Goal: Task Accomplishment & Management: Use online tool/utility

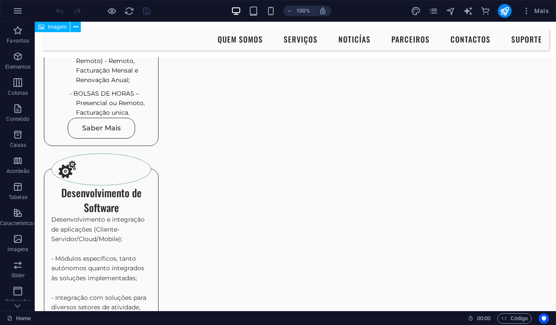
scroll to position [1024, 1]
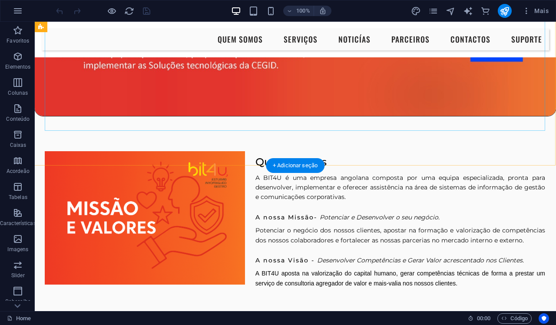
scroll to position [176, 0]
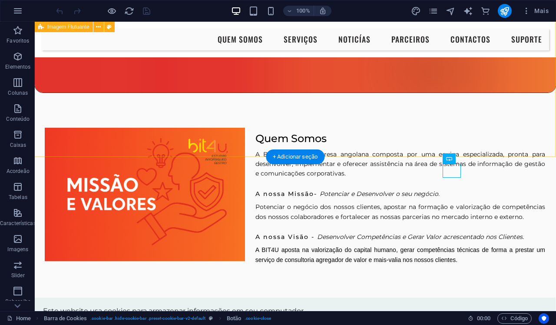
click at [400, 138] on div "Quem Somos A BIT4U é uma empresa angolana composta por uma equipa especializada…" at bounding box center [294, 196] width 521 height 206
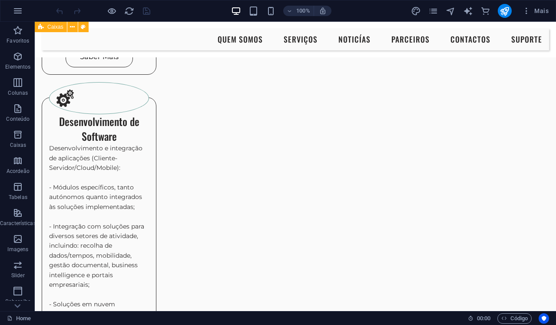
scroll to position [1035, 3]
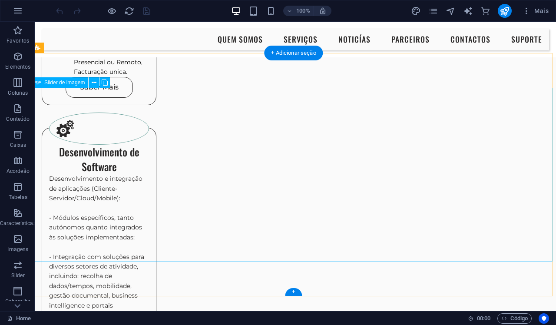
scroll to position [1065, 3]
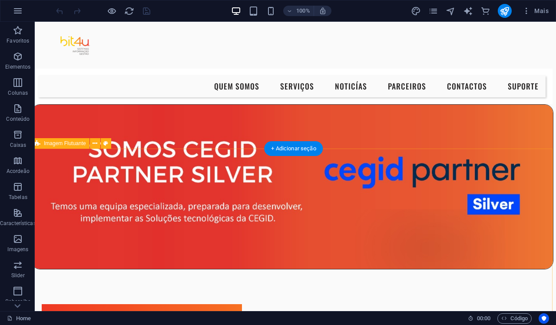
scroll to position [0, 3]
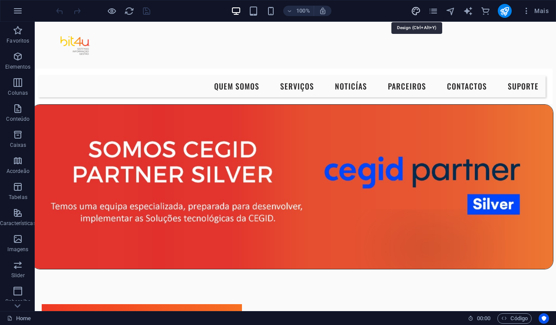
click at [417, 11] on icon "design" at bounding box center [416, 11] width 10 height 10
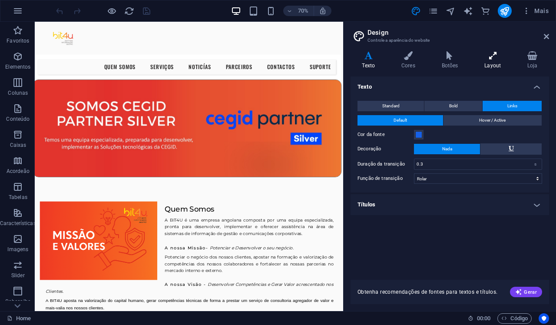
click at [495, 62] on h4 "Layout" at bounding box center [494, 60] width 43 height 18
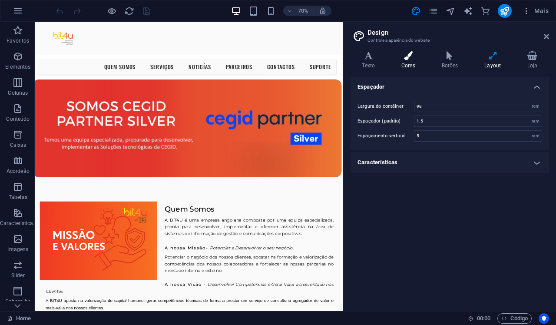
click at [411, 54] on icon at bounding box center [408, 55] width 37 height 9
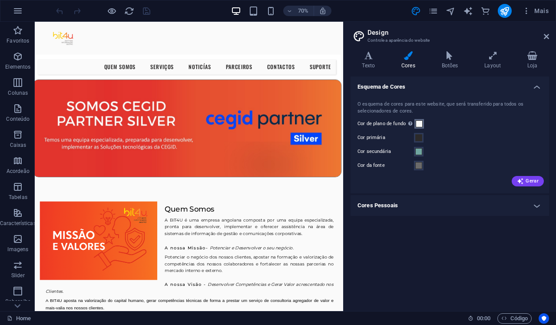
click at [418, 122] on span at bounding box center [419, 123] width 7 height 7
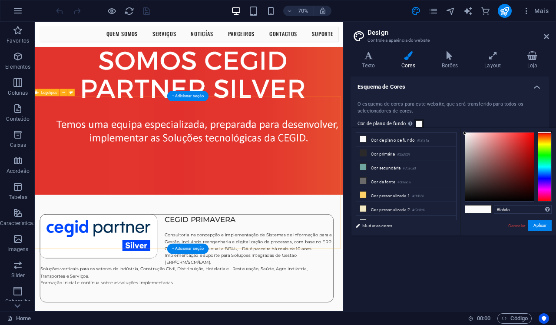
scroll to position [1936, 3]
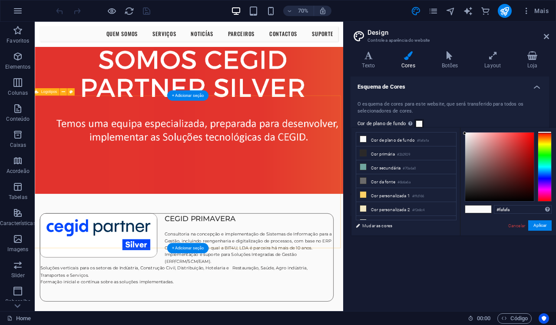
click at [65, 93] on icon at bounding box center [63, 92] width 3 height 7
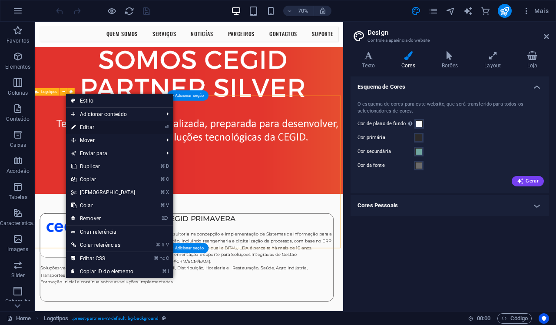
click at [91, 129] on link "⏎ Editar" at bounding box center [103, 127] width 75 height 13
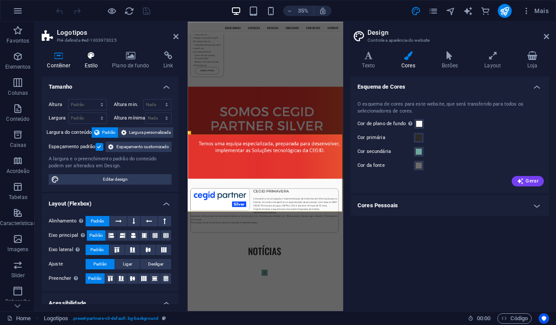
scroll to position [0, 0]
click at [128, 62] on h4 "Plano de fundo" at bounding box center [132, 60] width 51 height 18
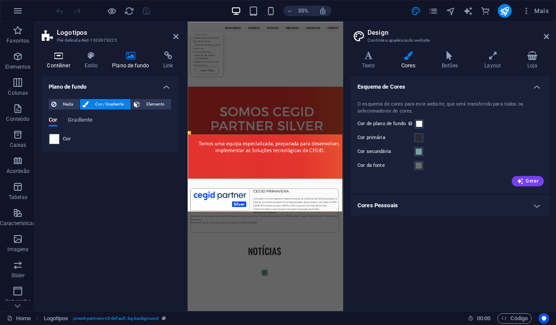
click at [60, 61] on h4 "Contêiner" at bounding box center [60, 60] width 37 height 18
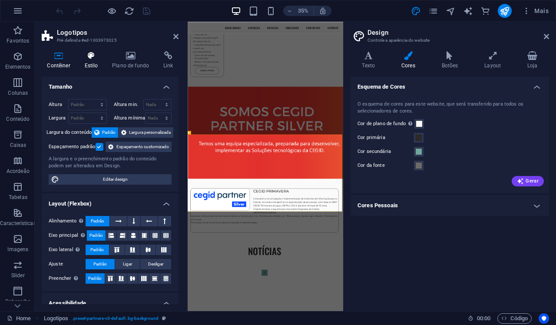
click at [90, 59] on icon at bounding box center [91, 55] width 24 height 9
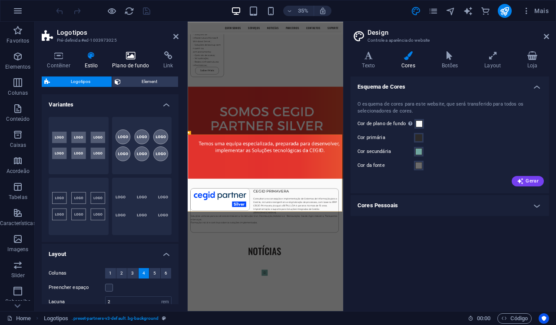
click at [127, 55] on icon at bounding box center [131, 55] width 48 height 9
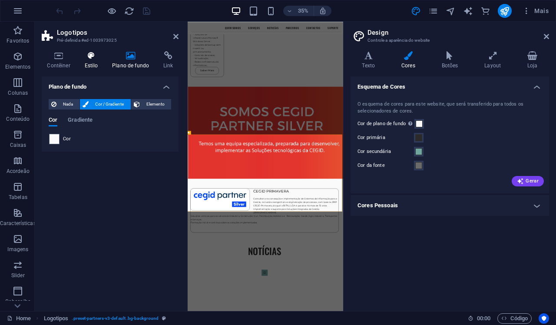
click at [97, 59] on icon at bounding box center [91, 55] width 24 height 9
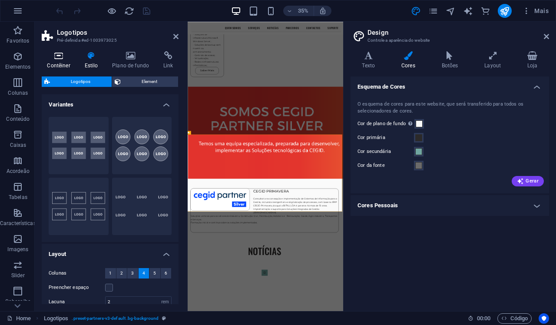
click at [54, 61] on h4 "Contêiner" at bounding box center [60, 60] width 37 height 18
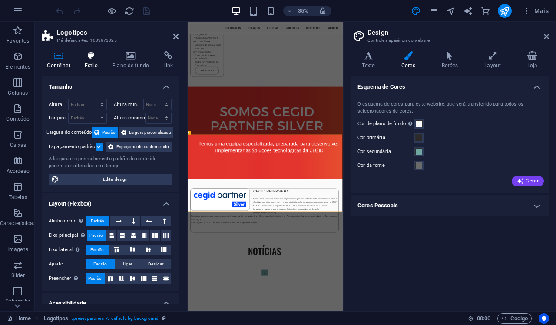
click at [90, 67] on h4 "Estilo" at bounding box center [93, 60] width 28 height 18
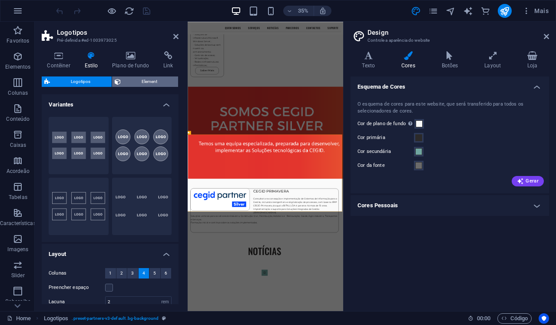
click at [126, 83] on span "Element" at bounding box center [149, 81] width 53 height 10
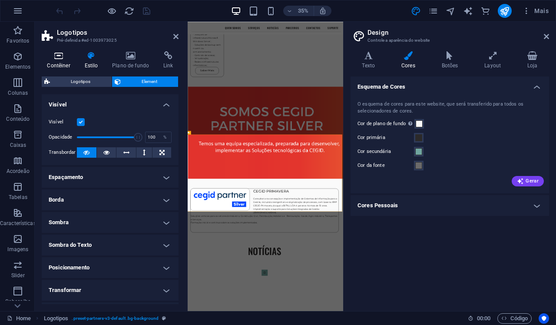
click at [62, 63] on h4 "Contêiner" at bounding box center [60, 60] width 37 height 18
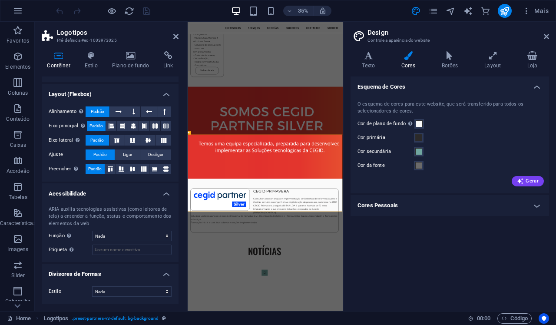
scroll to position [118, 0]
click at [162, 198] on h4 "Acessibilidade" at bounding box center [110, 191] width 137 height 16
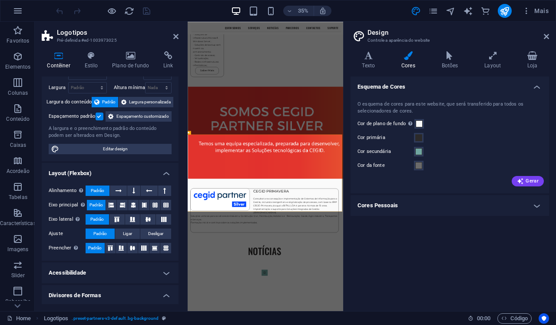
scroll to position [0, 0]
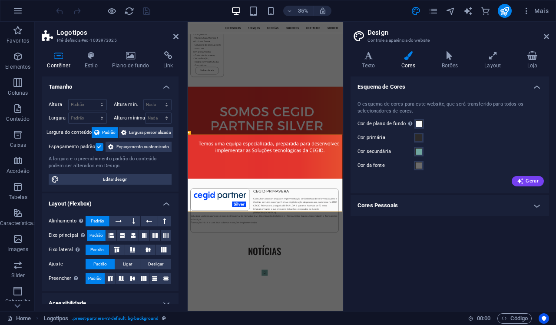
click at [162, 88] on h4 "Tamanho" at bounding box center [110, 84] width 137 height 16
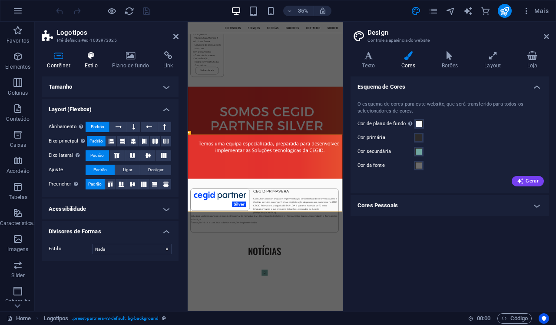
click at [97, 60] on h4 "Estilo" at bounding box center [93, 60] width 28 height 18
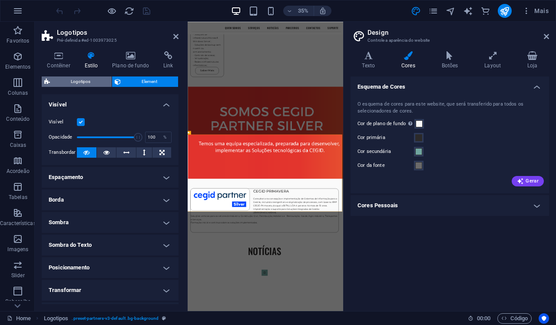
click at [94, 85] on span "Logotipos" at bounding box center [81, 81] width 56 height 10
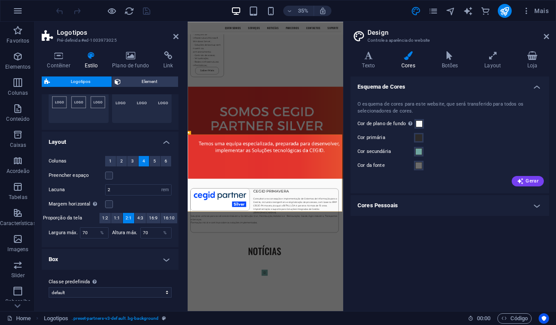
scroll to position [0, 0]
click at [169, 257] on h4 "Box" at bounding box center [110, 259] width 137 height 21
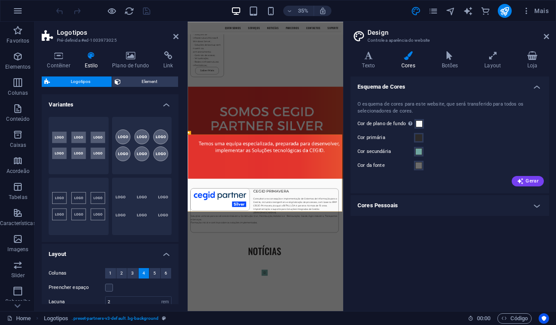
scroll to position [0, 0]
click at [134, 78] on span "Element" at bounding box center [149, 81] width 53 height 10
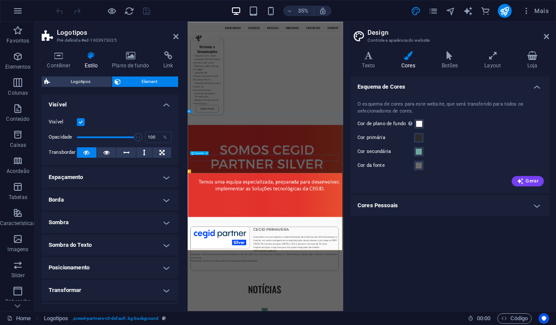
scroll to position [1606, 3]
click at [89, 151] on button at bounding box center [87, 152] width 20 height 10
click at [132, 59] on icon at bounding box center [131, 55] width 48 height 9
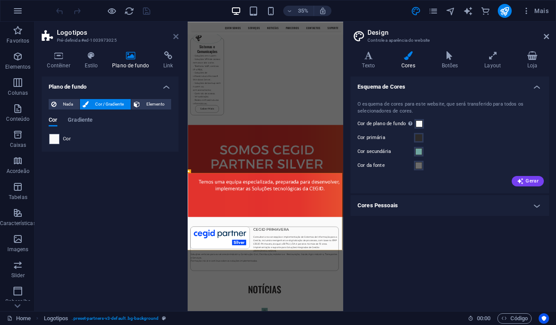
click at [175, 38] on icon at bounding box center [175, 36] width 5 height 7
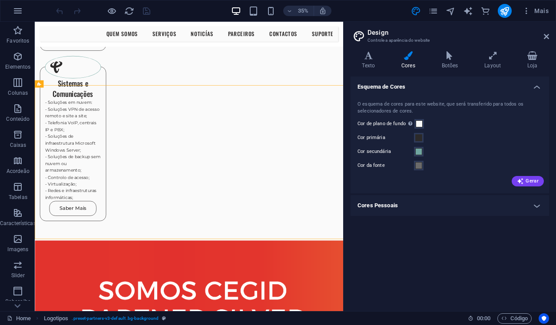
scroll to position [1947, 0]
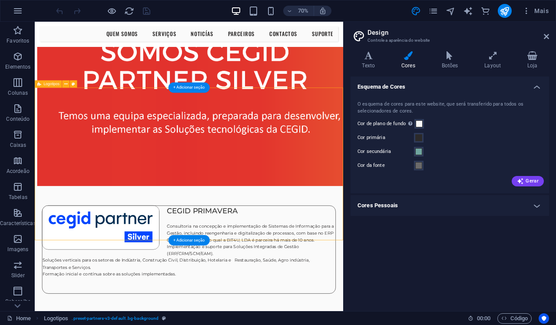
click at [66, 85] on icon at bounding box center [65, 84] width 3 height 7
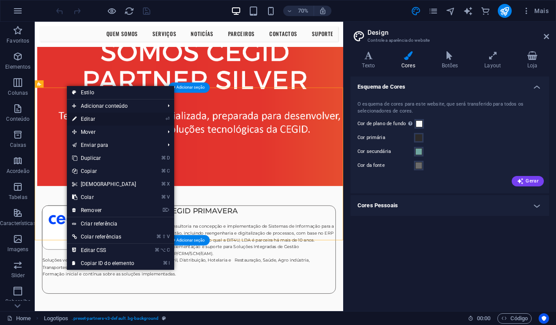
click at [122, 118] on link "⏎ Editar" at bounding box center [104, 119] width 75 height 13
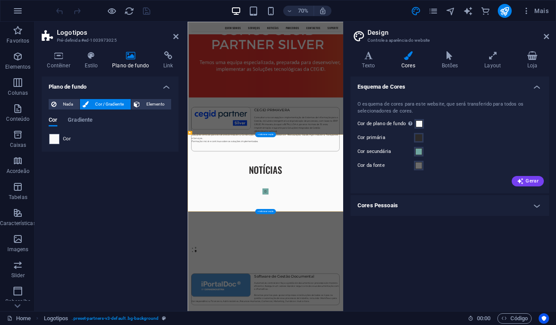
scroll to position [1716, 0]
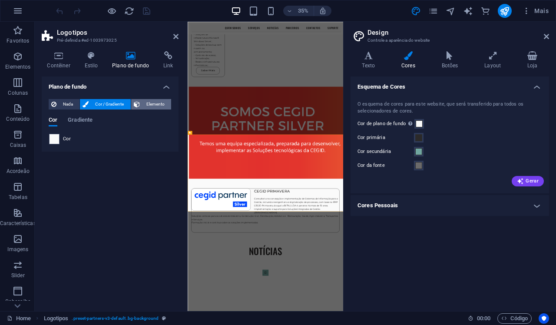
click at [150, 99] on span "Elemento" at bounding box center [155, 104] width 26 height 10
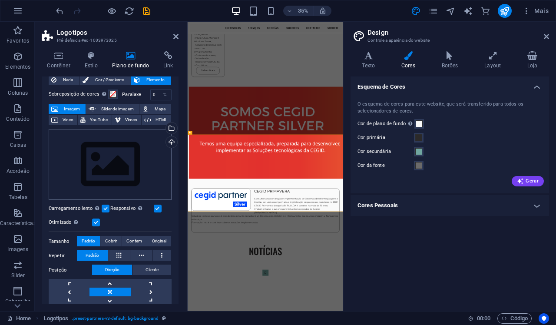
scroll to position [33, 0]
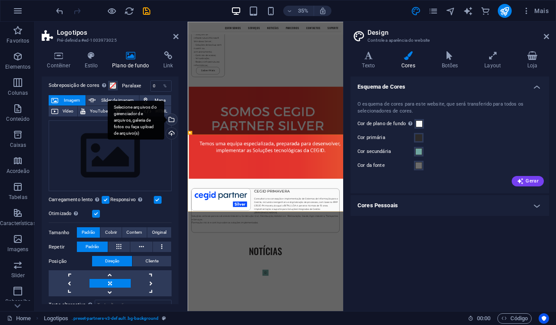
click at [164, 116] on div "Selecione arquivos do gerenciador de arquivos, galeria de fotos ou faça upload …" at bounding box center [136, 120] width 56 height 39
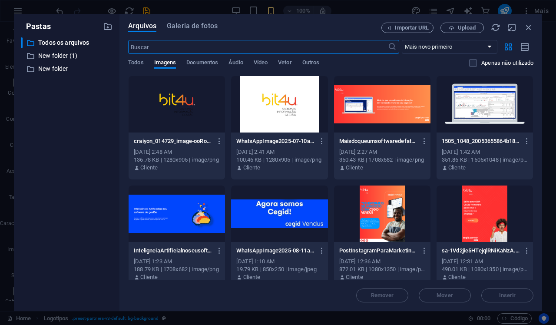
scroll to position [7339, 0]
click at [458, 29] on span "Upload" at bounding box center [467, 27] width 18 height 5
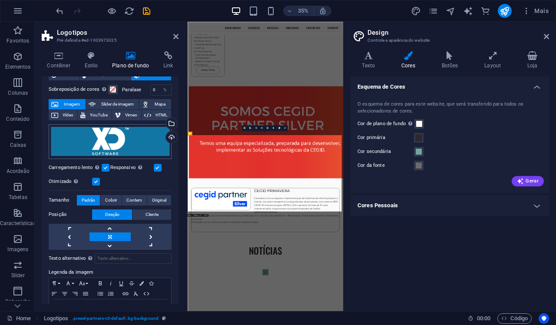
scroll to position [30, 0]
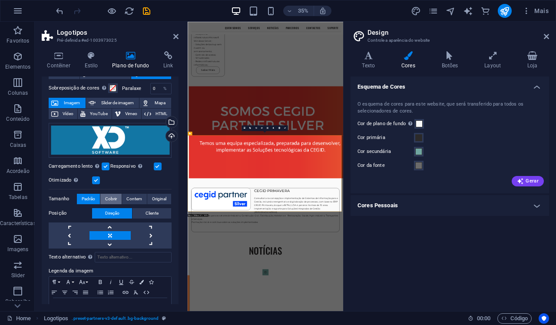
click at [109, 200] on span "Cobrir" at bounding box center [111, 199] width 12 height 10
click at [176, 36] on icon at bounding box center [175, 36] width 5 height 7
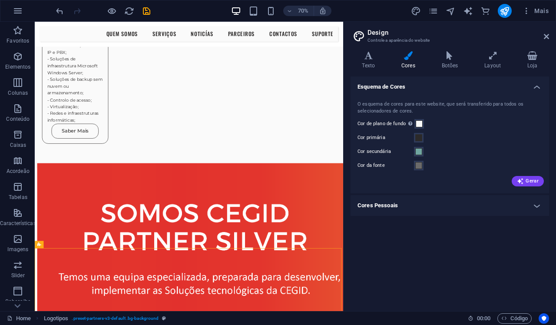
click at [61, 17] on div at bounding box center [102, 11] width 97 height 14
click at [61, 13] on icon "undo" at bounding box center [60, 11] width 10 height 10
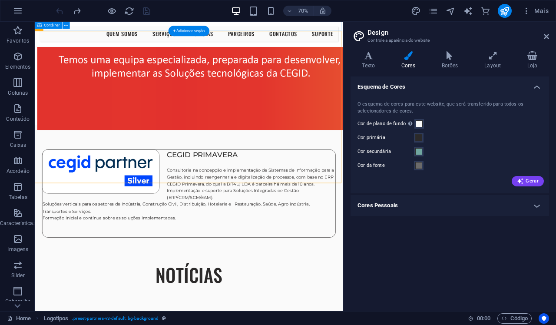
scroll to position [2009, 0]
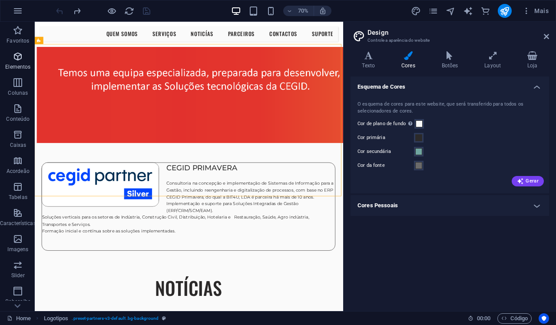
click at [14, 66] on p "Elementos" at bounding box center [17, 66] width 25 height 7
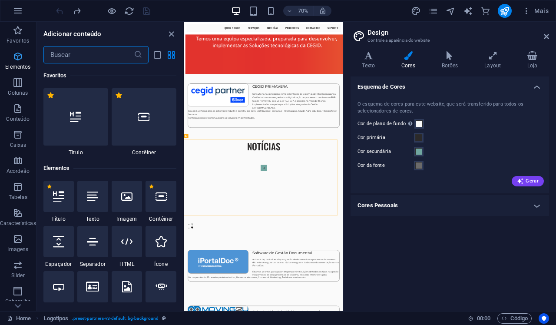
click at [23, 62] on span "Elementos" at bounding box center [18, 61] width 36 height 21
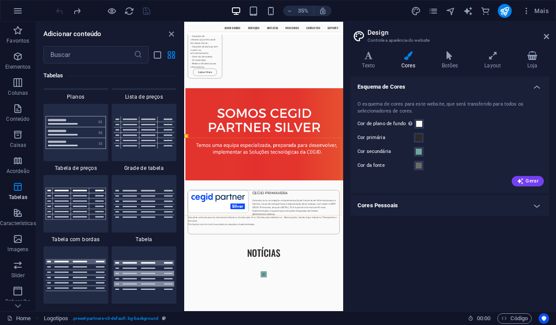
scroll to position [2936, 0]
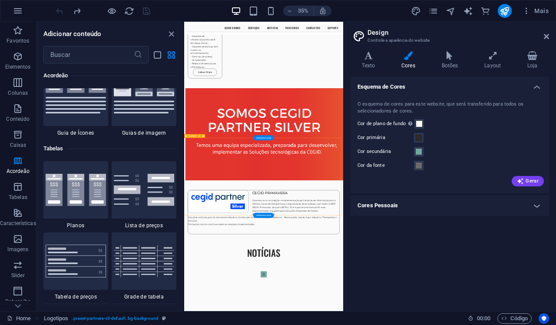
click at [169, 32] on icon "close panel" at bounding box center [171, 34] width 10 height 10
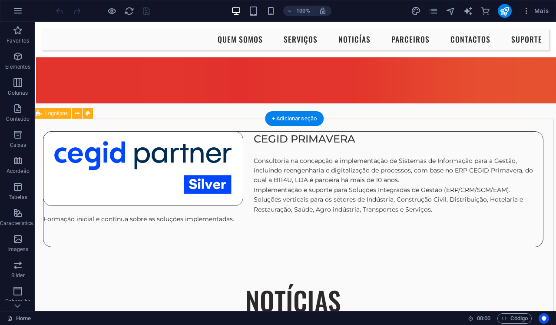
scroll to position [1878, 2]
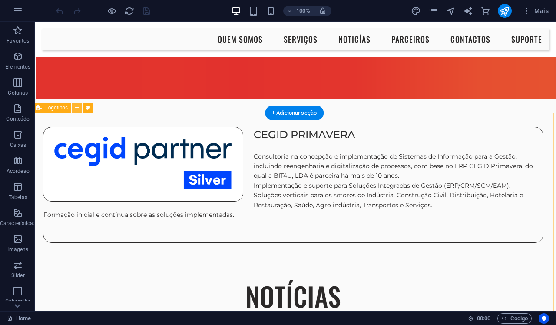
click at [77, 106] on icon at bounding box center [77, 107] width 5 height 9
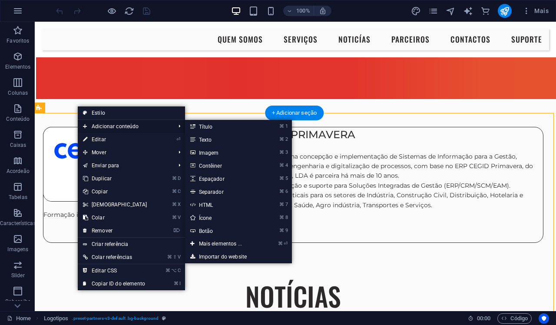
click at [115, 129] on span "Adicionar conteúdo" at bounding box center [125, 126] width 94 height 13
click at [222, 152] on link "⌘ 3 Imagem" at bounding box center [222, 152] width 75 height 13
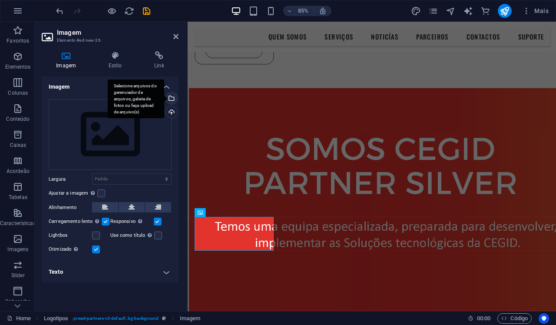
click at [172, 97] on div "Selecione arquivos do gerenciador de arquivos, galeria de fotos ou faça upload …" at bounding box center [170, 99] width 13 height 13
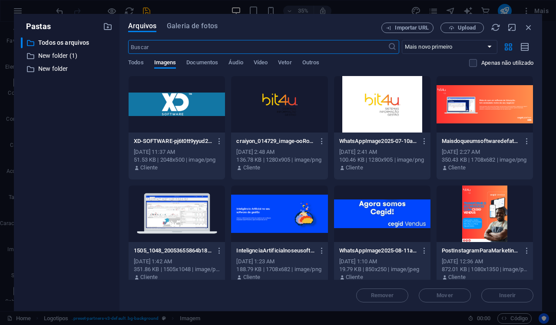
scroll to position [1716, 2]
click at [174, 106] on div at bounding box center [177, 104] width 96 height 56
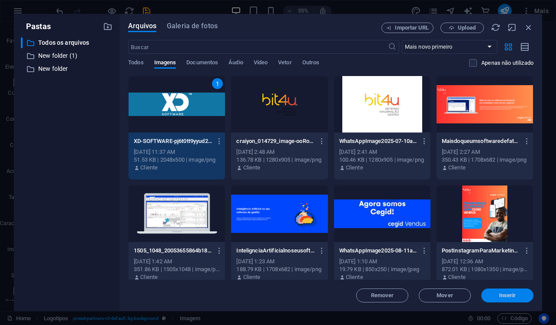
click at [481, 299] on button "Inserir" at bounding box center [507, 295] width 52 height 14
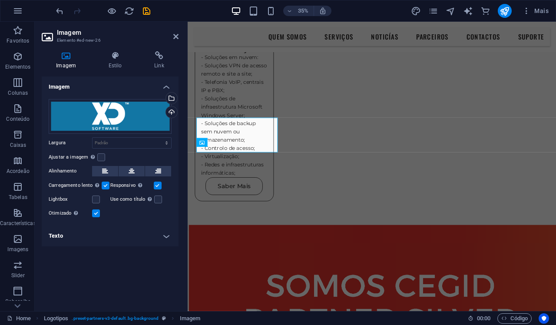
scroll to position [1960, 0]
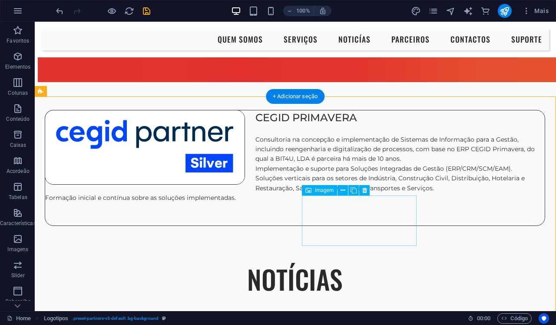
scroll to position [1894, 0]
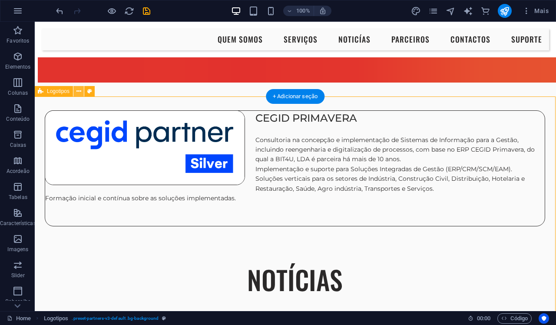
click at [78, 93] on icon at bounding box center [78, 91] width 5 height 9
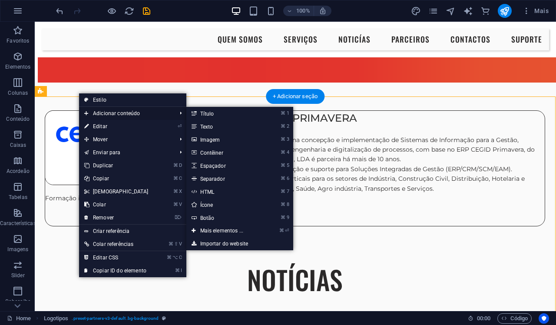
click at [108, 114] on span "Adicionar conteúdo" at bounding box center [126, 113] width 94 height 13
click at [227, 140] on link "⌘ 3 Imagem" at bounding box center [223, 139] width 75 height 13
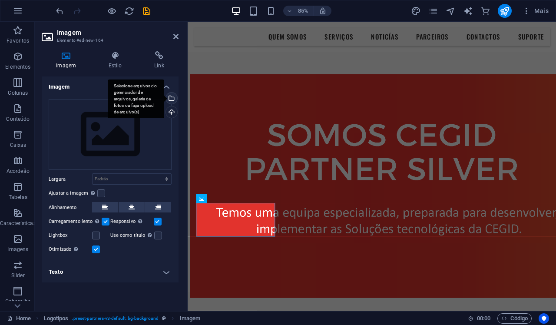
click at [164, 98] on div "Selecione arquivos do gerenciador de arquivos, galeria de fotos ou faça upload …" at bounding box center [136, 98] width 56 height 39
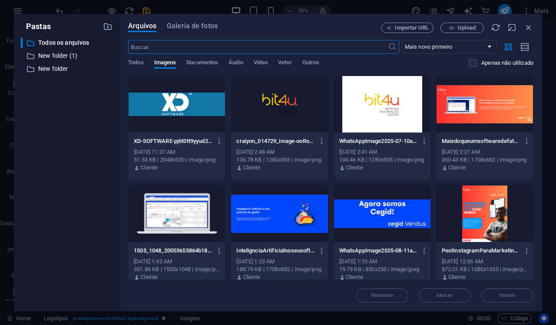
scroll to position [1716, 0]
click at [460, 29] on span "Upload" at bounding box center [467, 27] width 18 height 5
click at [456, 27] on span "Upload" at bounding box center [462, 28] width 36 height 6
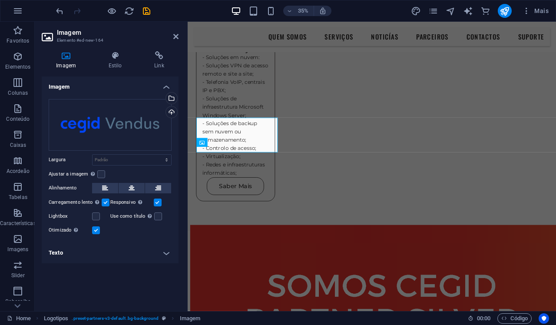
scroll to position [1960, 0]
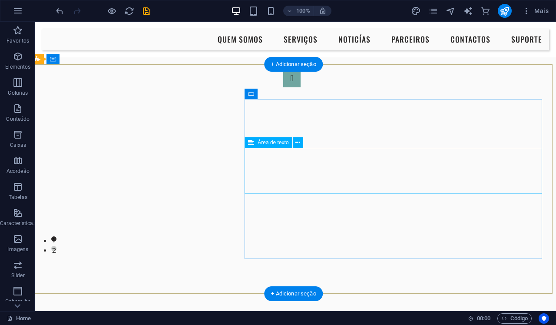
scroll to position [2179, 3]
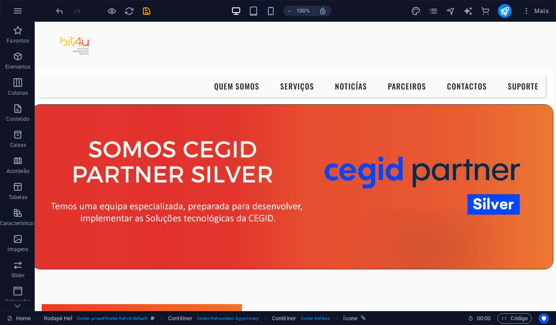
scroll to position [0, 3]
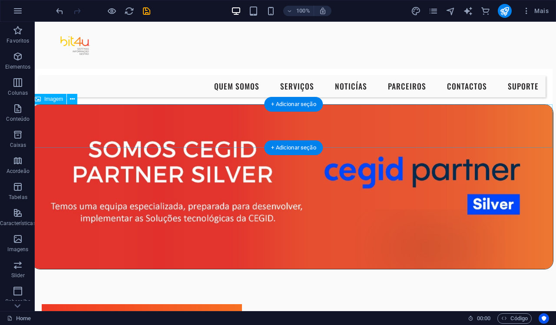
click at [164, 131] on figure at bounding box center [291, 186] width 521 height 165
click at [217, 128] on figure at bounding box center [291, 186] width 521 height 165
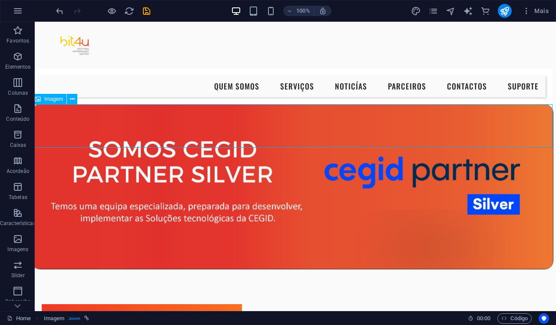
click at [50, 101] on span "Imagem" at bounding box center [53, 98] width 19 height 5
click at [73, 100] on icon at bounding box center [72, 99] width 5 height 9
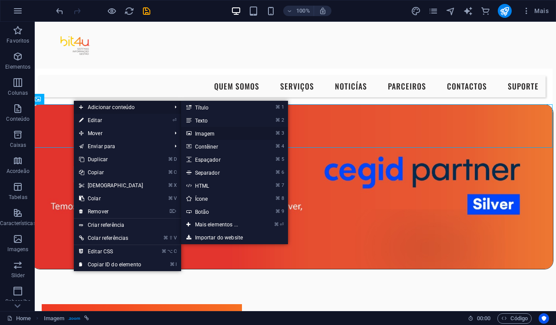
click at [214, 135] on link "⌘ 3 Imagem" at bounding box center [218, 133] width 75 height 13
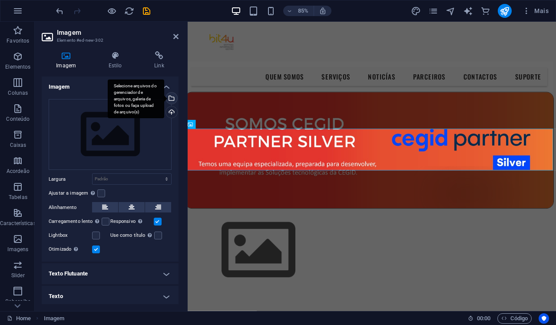
click at [172, 97] on div "Selecione arquivos do gerenciador de arquivos, galeria de fotos ou faça upload …" at bounding box center [170, 99] width 13 height 13
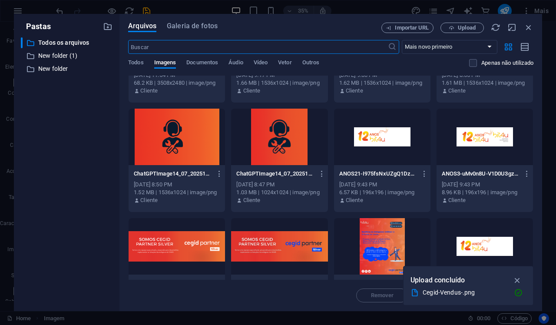
scroll to position [413, 0]
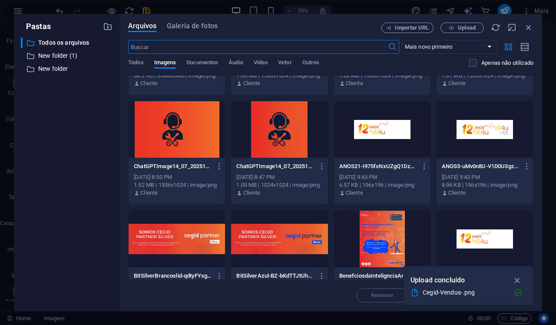
click at [370, 129] on div at bounding box center [382, 129] width 96 height 56
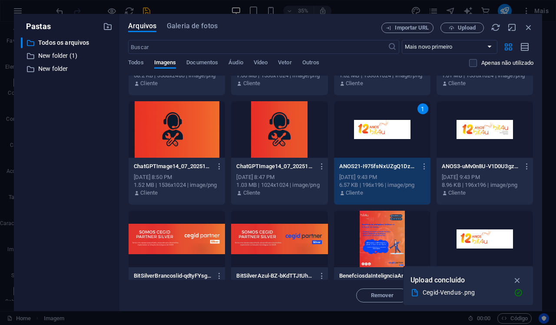
click at [499, 293] on span "Inserir" at bounding box center [507, 295] width 17 height 5
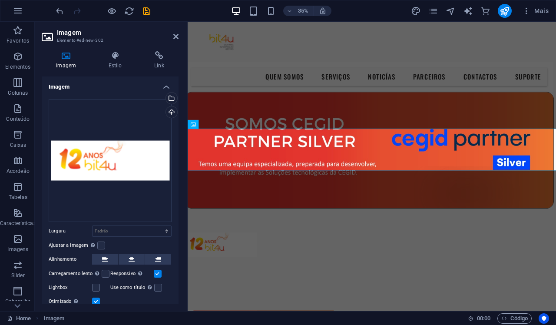
scroll to position [0, 0]
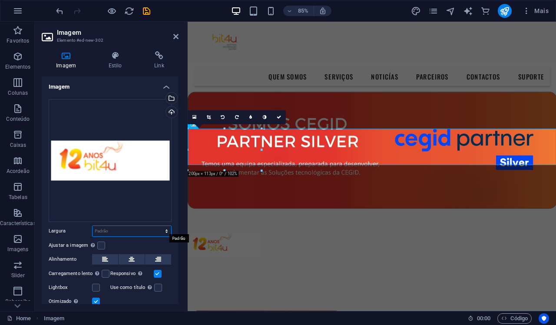
click at [145, 229] on select "Padrão automático px rem % em vh vw" at bounding box center [132, 231] width 79 height 10
select select "px"
type input "98"
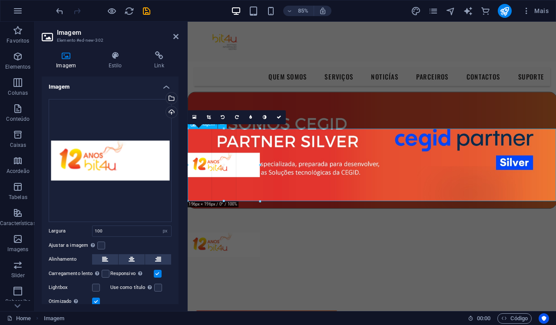
drag, startPoint x: 225, startPoint y: 148, endPoint x: 266, endPoint y: 146, distance: 41.8
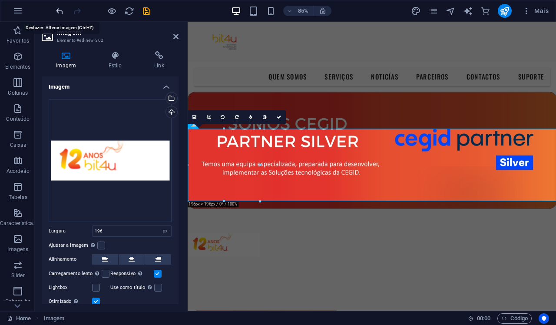
click at [59, 10] on icon "undo" at bounding box center [60, 11] width 10 height 10
type input "100"
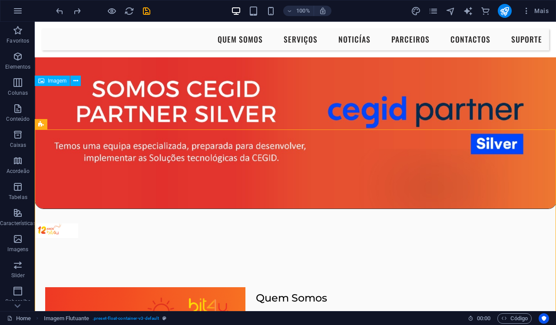
scroll to position [62, 0]
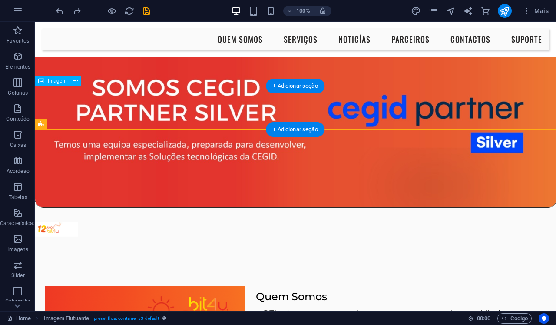
click at [50, 208] on figure at bounding box center [295, 229] width 521 height 43
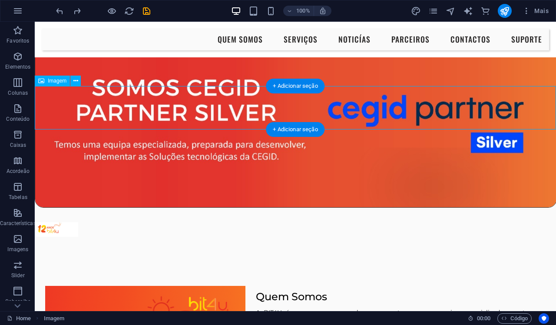
click at [50, 208] on figure at bounding box center [295, 229] width 521 height 43
select select "px"
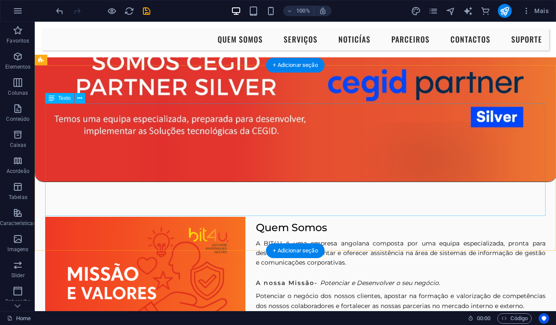
scroll to position [91, 0]
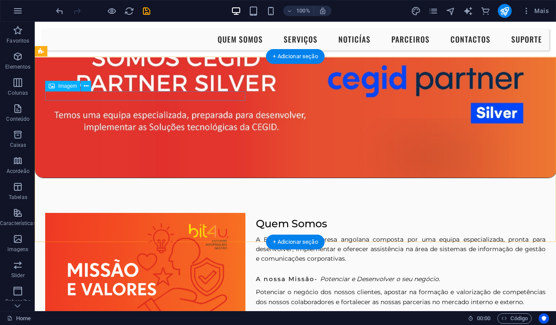
click at [129, 213] on figure at bounding box center [145, 279] width 200 height 133
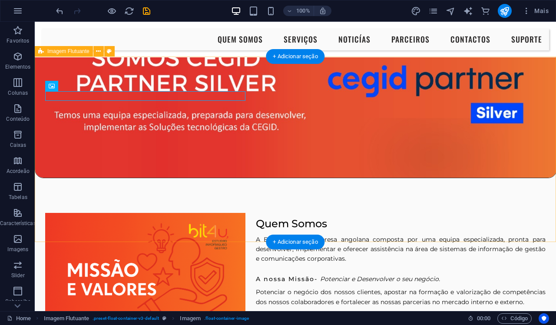
click at [272, 178] on div "Quem Somos A BIT4U é uma empresa angolana composta por uma equipa especializada…" at bounding box center [295, 281] width 521 height 206
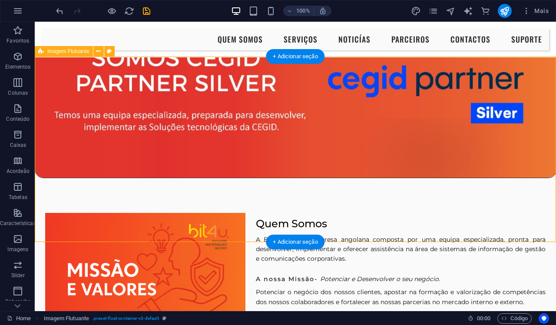
click at [119, 178] on div "Quem Somos A BIT4U é uma empresa angolana composta por uma equipa especializada…" at bounding box center [295, 281] width 521 height 206
click at [259, 216] on div "Quem Somos A BIT4U é uma empresa angolana composta por uma equipa especializada…" at bounding box center [295, 282] width 500 height 133
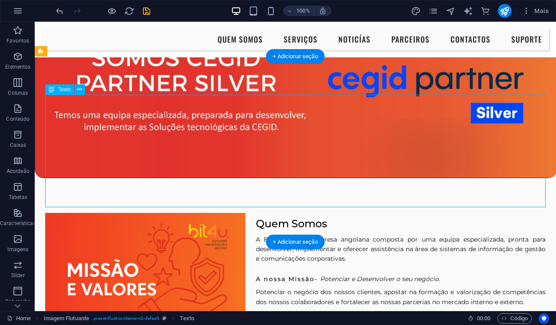
click at [259, 216] on div "Quem Somos A BIT4U é uma empresa angolana composta por uma equipa especializada…" at bounding box center [295, 282] width 500 height 133
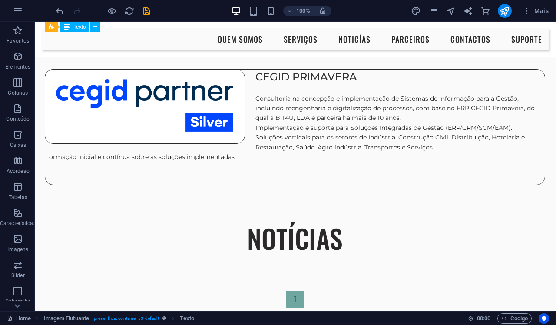
scroll to position [1917, 0]
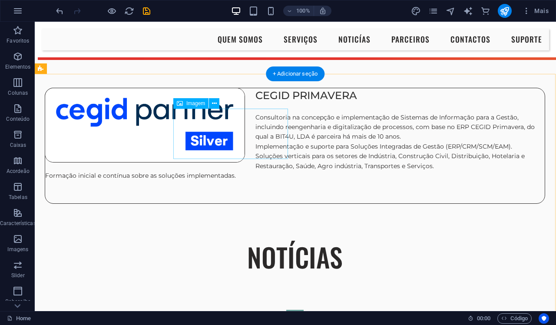
click at [217, 105] on button at bounding box center [214, 103] width 10 height 10
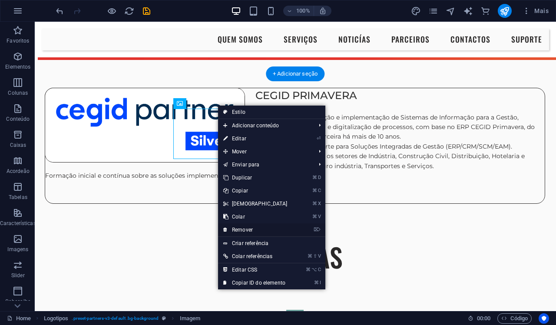
click at [242, 232] on link "⌦ Remover" at bounding box center [255, 229] width 75 height 13
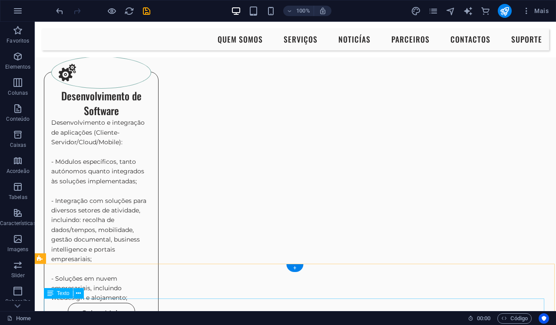
scroll to position [1097, 1]
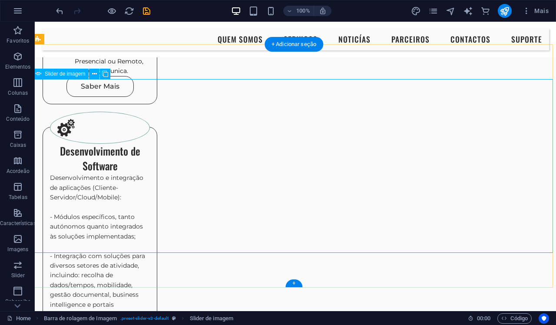
scroll to position [1057, 3]
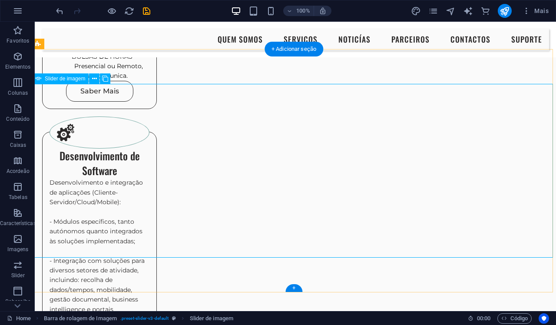
scroll to position [1070, 3]
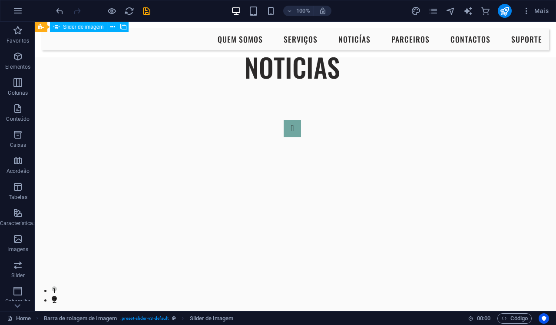
scroll to position [2108, 3]
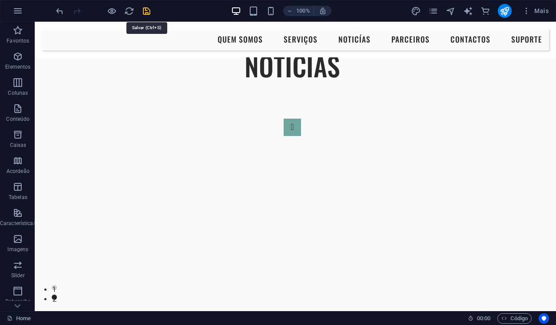
click at [148, 12] on icon "save" at bounding box center [147, 11] width 10 height 10
checkbox input "false"
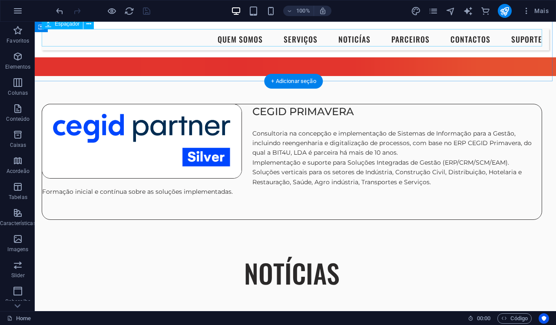
scroll to position [1923, 3]
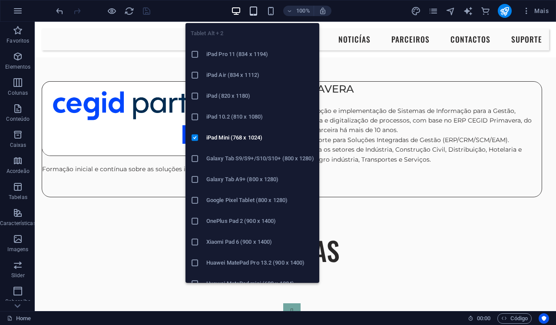
click at [253, 9] on icon "button" at bounding box center [253, 11] width 10 height 10
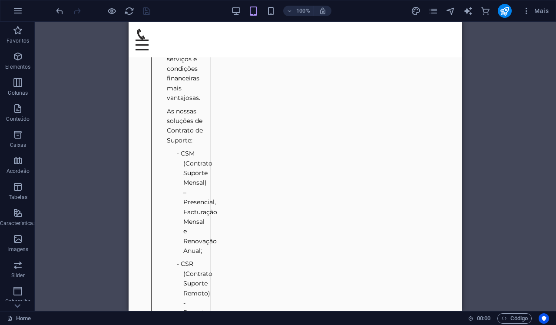
scroll to position [1374, 3]
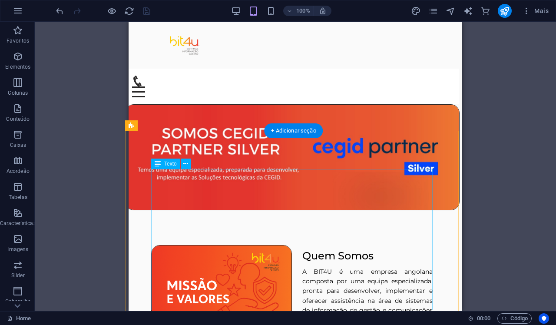
scroll to position [0, 3]
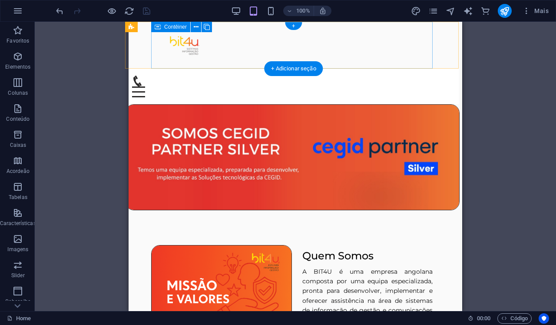
click at [240, 45] on div at bounding box center [291, 45] width 281 height 47
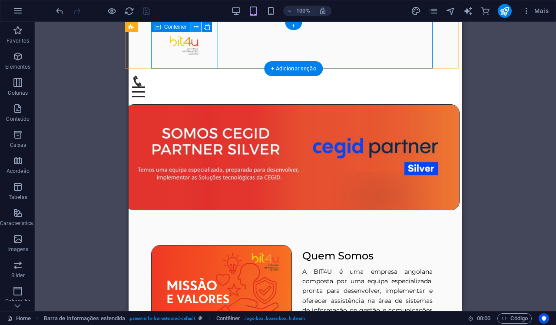
click at [195, 27] on icon at bounding box center [196, 27] width 5 height 9
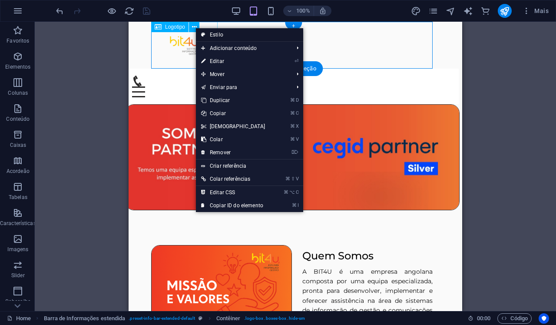
click at [225, 35] on link "Estilo" at bounding box center [249, 34] width 107 height 13
select select "rem"
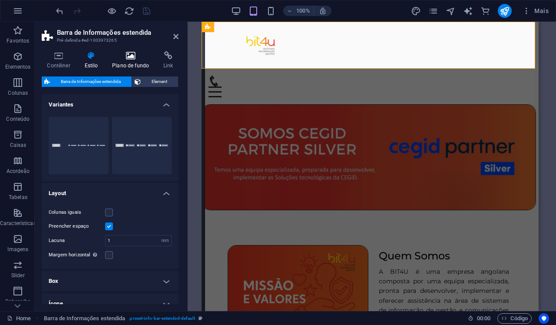
click at [129, 62] on h4 "Plano de fundo" at bounding box center [132, 60] width 51 height 18
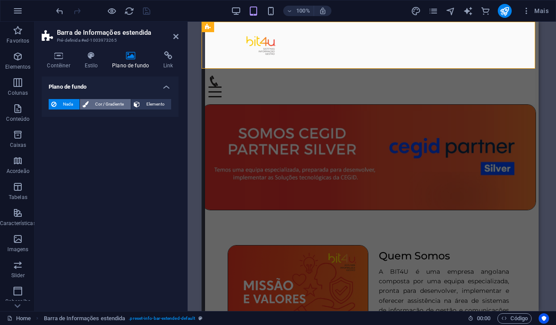
click at [98, 106] on span "Cor / Gradiente" at bounding box center [109, 104] width 36 height 10
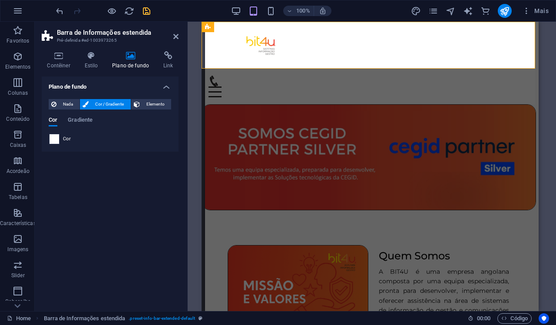
click at [57, 140] on span at bounding box center [55, 139] width 10 height 10
type input "#ffffff"
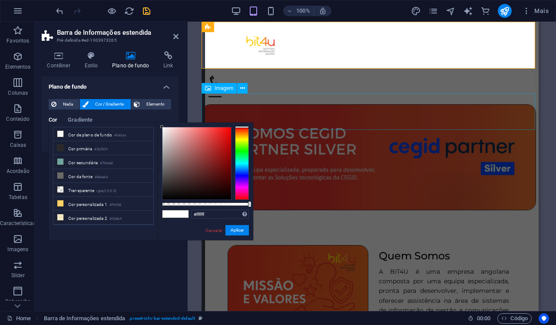
click at [168, 267] on div "Plano de fundo Nada Cor / Gradiente Elemento Esticar o plano de fundo para a la…" at bounding box center [110, 190] width 137 height 228
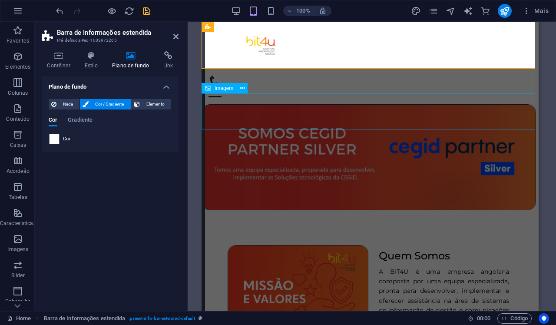
click at [172, 242] on div "Plano de fundo Nada Cor / Gradiente Elemento Esticar o plano de fundo para a la…" at bounding box center [110, 190] width 137 height 228
click at [173, 35] on icon at bounding box center [175, 36] width 5 height 7
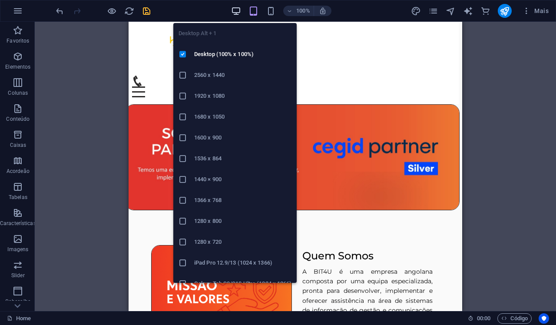
click at [235, 16] on icon "button" at bounding box center [236, 11] width 10 height 10
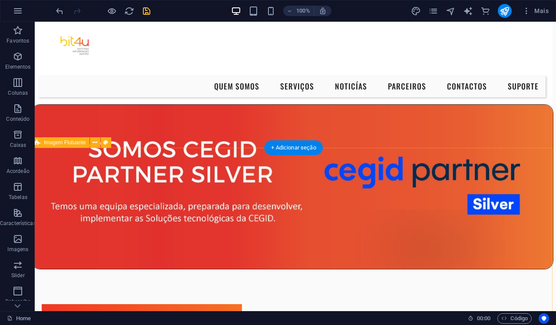
click at [107, 143] on icon at bounding box center [105, 142] width 5 height 9
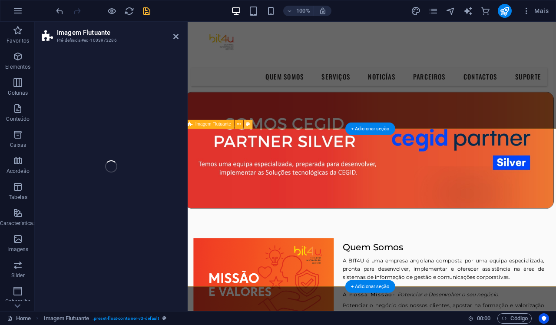
select select "%"
select select "rem"
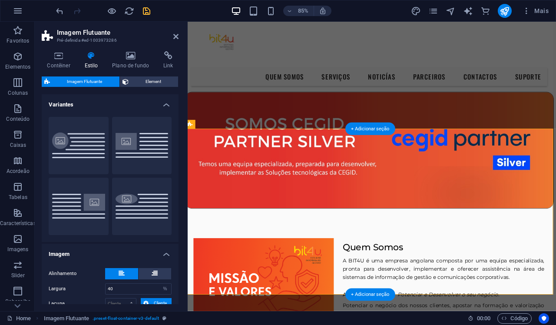
click at [94, 63] on h4 "Estilo" at bounding box center [93, 60] width 28 height 18
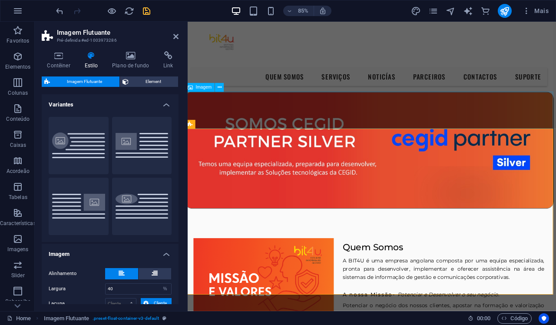
scroll to position [0, 0]
click at [248, 127] on icon at bounding box center [248, 124] width 4 height 8
click at [61, 63] on h4 "Contêiner" at bounding box center [60, 60] width 37 height 18
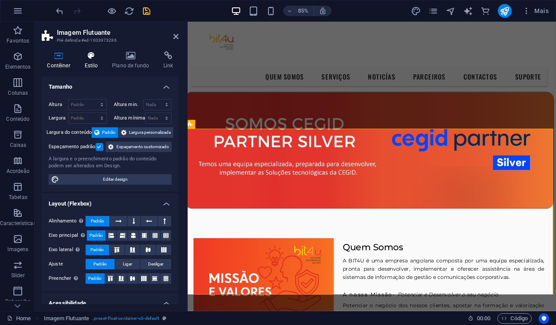
click at [94, 59] on icon at bounding box center [91, 55] width 24 height 9
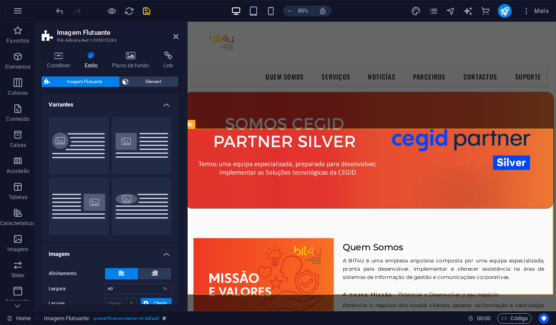
click at [166, 103] on h4 "Variantes" at bounding box center [110, 102] width 137 height 16
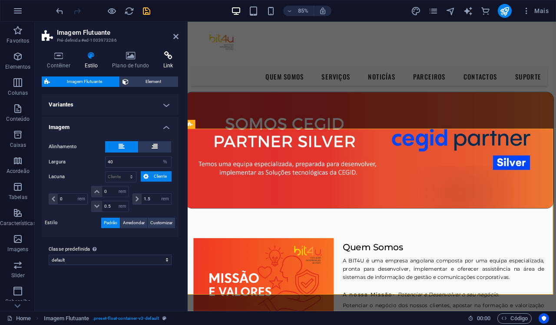
click at [169, 57] on icon at bounding box center [168, 55] width 20 height 9
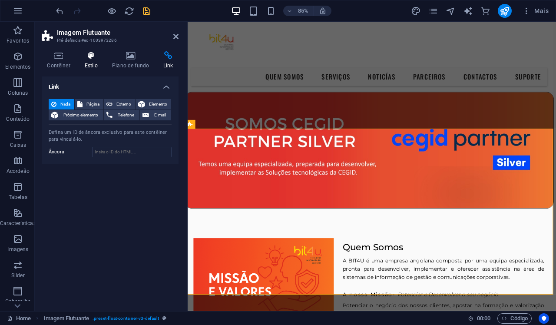
click at [91, 55] on icon at bounding box center [91, 55] width 24 height 9
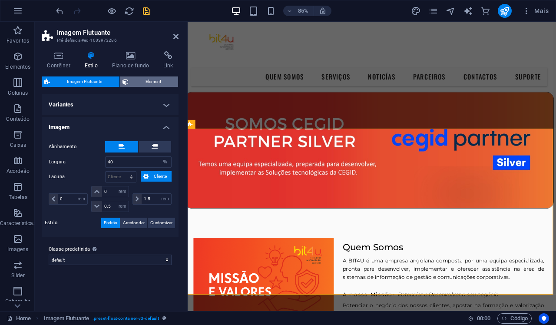
click at [134, 82] on span "Element" at bounding box center [153, 81] width 45 height 10
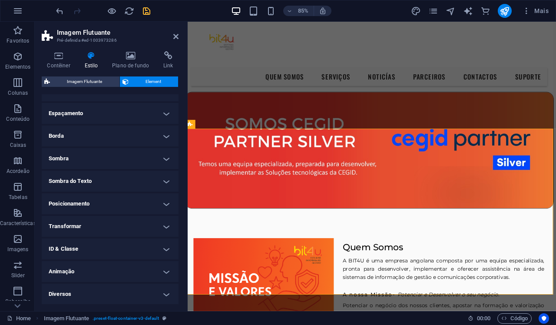
scroll to position [90, 0]
click at [98, 261] on h4 "Animação" at bounding box center [110, 271] width 137 height 21
click at [101, 293] on select "Sem animação Mostrar / Esconder Rolar para cima/baixo Mais/menos zoom Deslize d…" at bounding box center [110, 298] width 123 height 10
click at [190, 9] on div "85% Mais" at bounding box center [303, 11] width 498 height 14
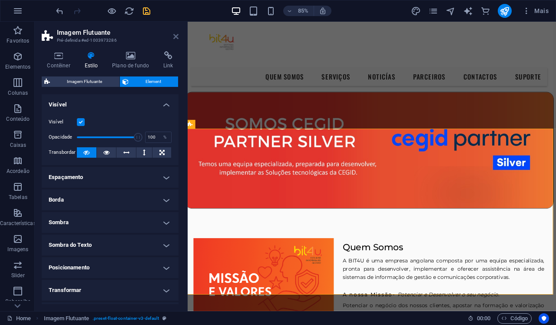
scroll to position [0, 0]
click at [174, 36] on icon at bounding box center [175, 36] width 5 height 7
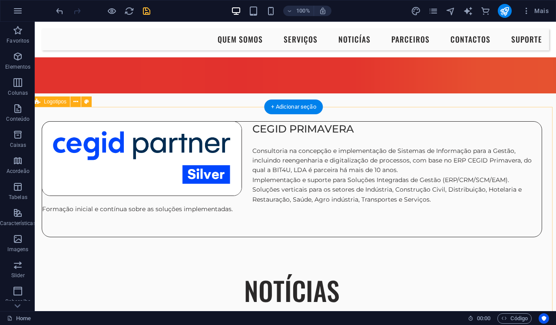
scroll to position [1884, 3]
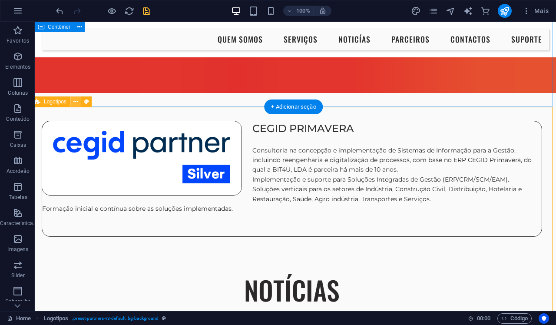
click at [80, 102] on button at bounding box center [75, 101] width 10 height 10
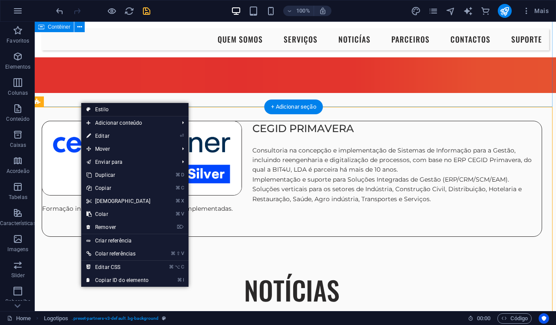
click at [96, 108] on link "Estilo" at bounding box center [134, 109] width 107 height 13
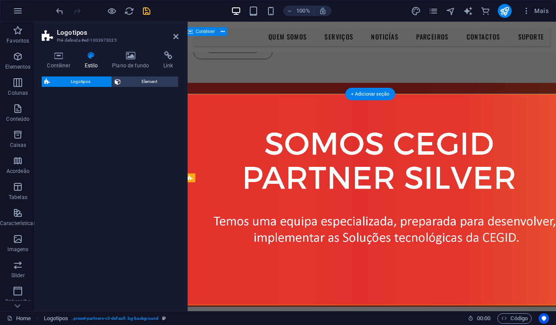
select select "rem"
select select "preset-partners-v3-default"
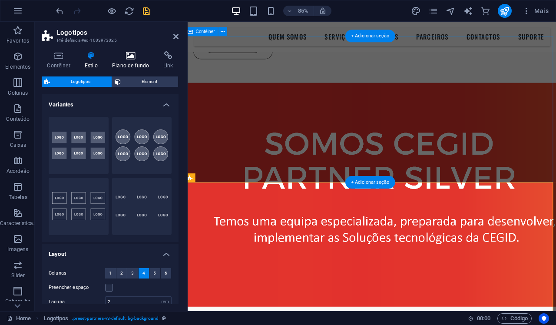
click at [133, 63] on h4 "Plano de fundo" at bounding box center [132, 60] width 51 height 18
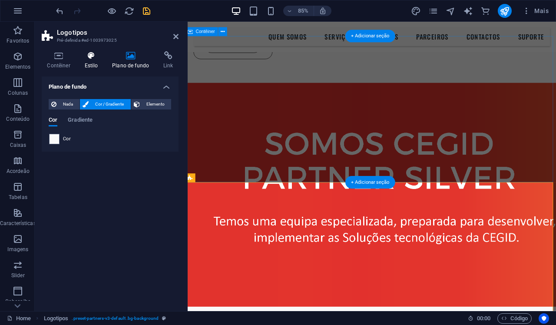
click at [92, 60] on h4 "Estilo" at bounding box center [93, 60] width 28 height 18
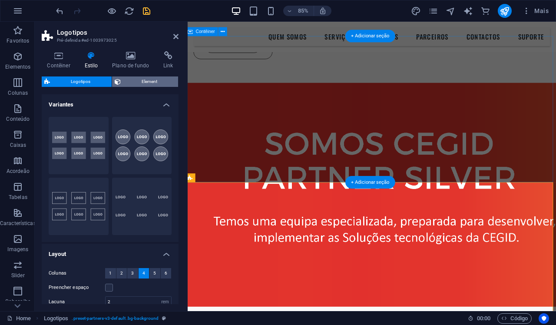
scroll to position [0, 0]
click at [139, 82] on span "Element" at bounding box center [149, 81] width 53 height 10
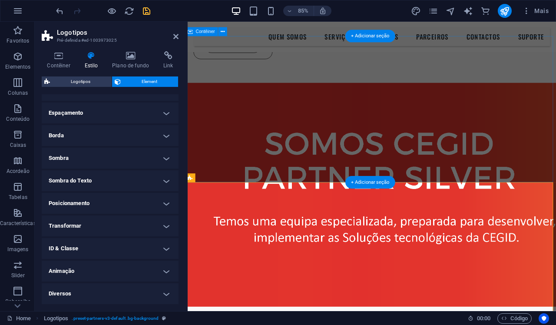
scroll to position [64, 0]
click at [74, 275] on h4 "Animação" at bounding box center [110, 271] width 137 height 21
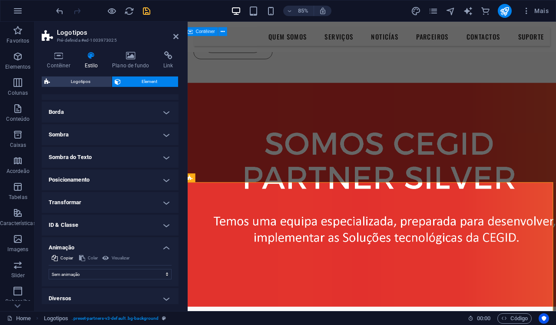
scroll to position [89, 0]
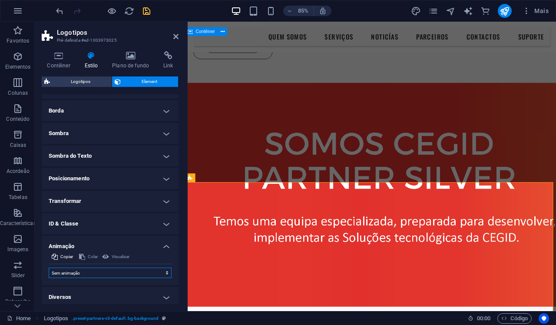
click at [154, 274] on select "Sem animação Mostrar / Esconder Rolar para cima/baixo Mais/menos zoom Deslize d…" at bounding box center [110, 273] width 123 height 10
select select "overlay"
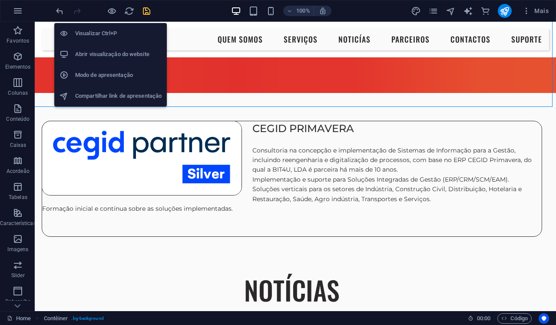
click at [112, 17] on div "Visualizar Ctrl+P Abrir visualização do website Modo de apresentação Compartilh…" at bounding box center [110, 61] width 113 height 90
click at [109, 33] on h6 "Visualizar Ctrl+P" at bounding box center [118, 33] width 86 height 10
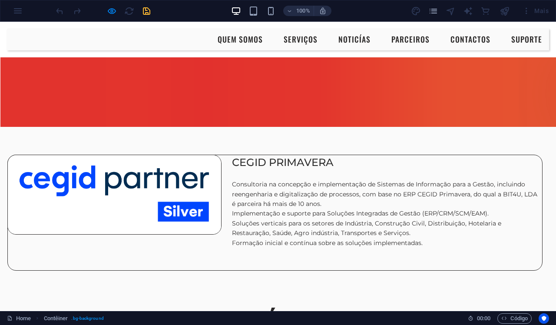
scroll to position [1742, 3]
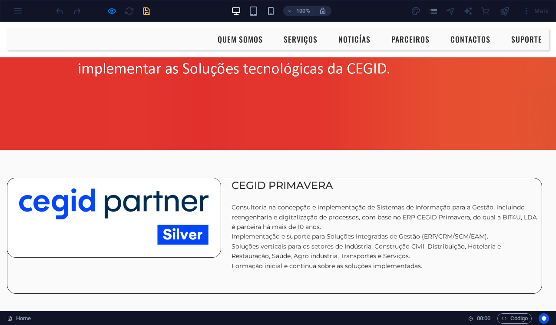
scroll to position [1743, 3]
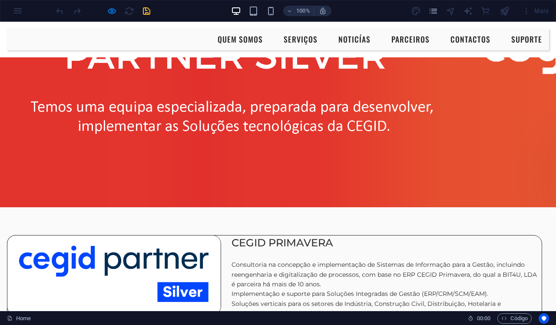
scroll to position [1661, 3]
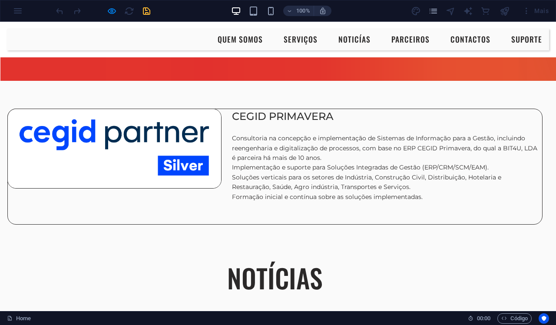
scroll to position [1745, 3]
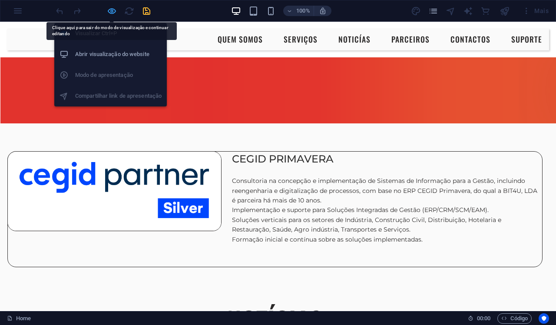
click at [112, 13] on icon "button" at bounding box center [112, 11] width 10 height 10
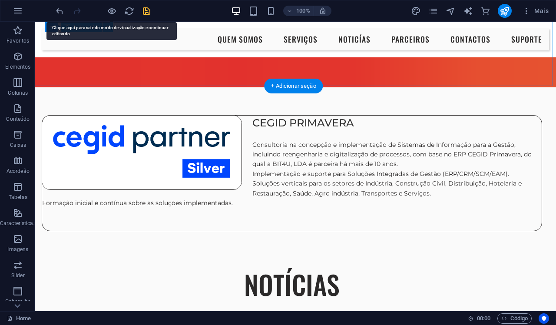
scroll to position [1883, 3]
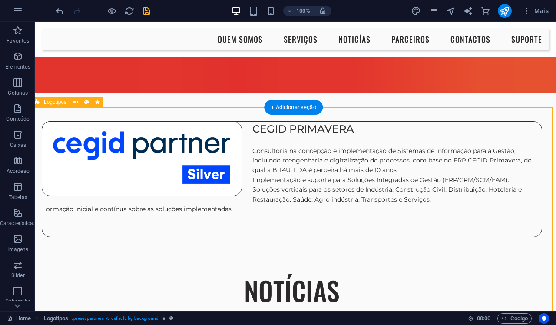
click at [97, 99] on icon at bounding box center [97, 102] width 5 height 9
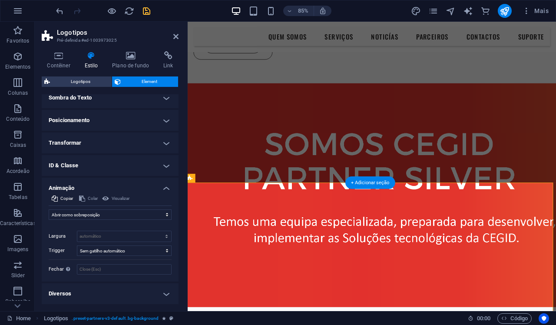
scroll to position [97, 0]
click at [166, 212] on select "Sem animação Mostrar / Esconder Rolar para cima/baixo Mais/menos zoom Deslize d…" at bounding box center [110, 215] width 123 height 10
select select "none"
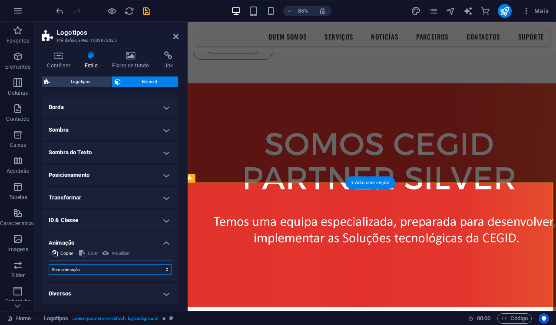
scroll to position [42, 0]
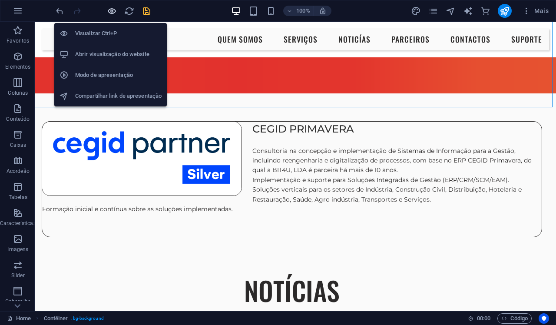
click at [111, 13] on icon "button" at bounding box center [112, 11] width 10 height 10
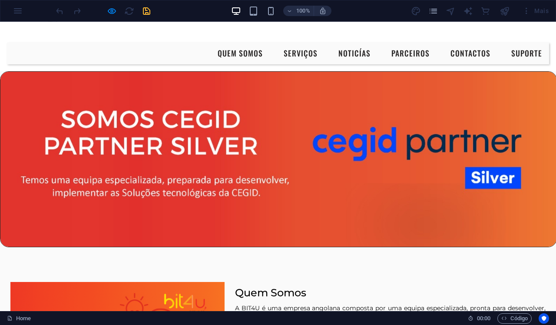
scroll to position [33, 0]
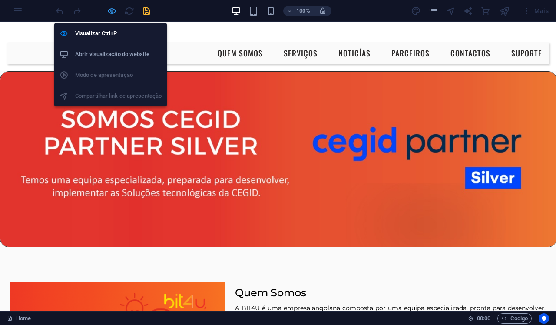
click at [112, 12] on icon "button" at bounding box center [112, 11] width 10 height 10
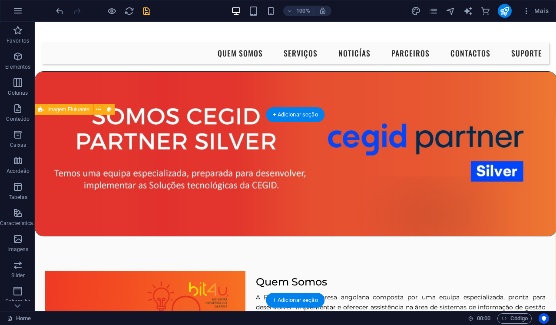
click at [109, 111] on icon at bounding box center [109, 109] width 5 height 9
select select "%"
select select "rem"
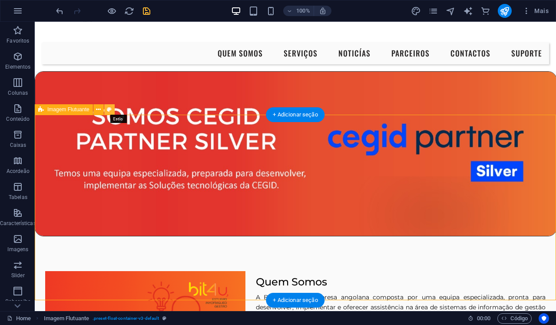
select select "rem"
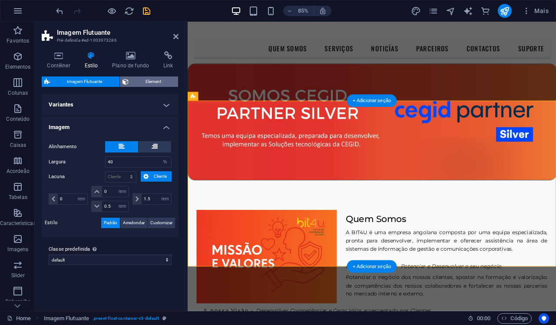
click at [132, 82] on span "Element" at bounding box center [153, 81] width 45 height 10
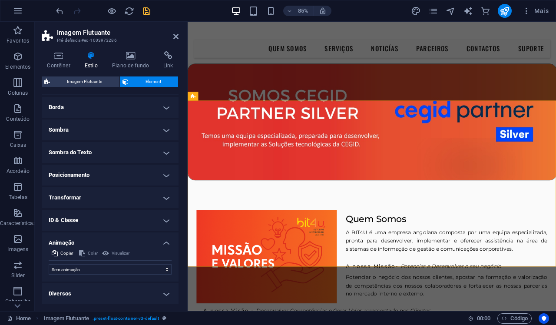
scroll to position [92, 0]
click at [93, 292] on h4 "Diversos" at bounding box center [110, 294] width 137 height 21
click at [167, 292] on h4 "Diversos" at bounding box center [110, 292] width 137 height 16
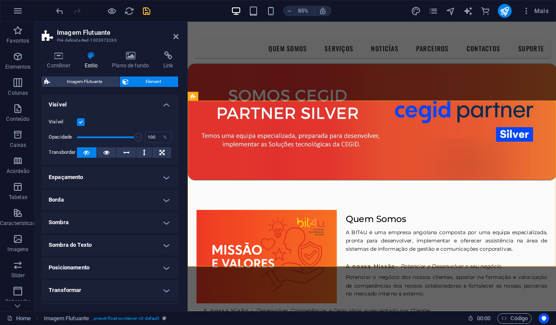
scroll to position [0, 0]
click at [127, 59] on icon at bounding box center [131, 55] width 48 height 9
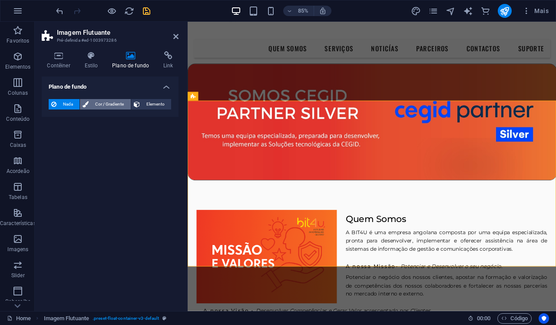
click at [110, 104] on span "Cor / Gradiente" at bounding box center [109, 104] width 36 height 10
click at [54, 139] on span at bounding box center [55, 139] width 10 height 10
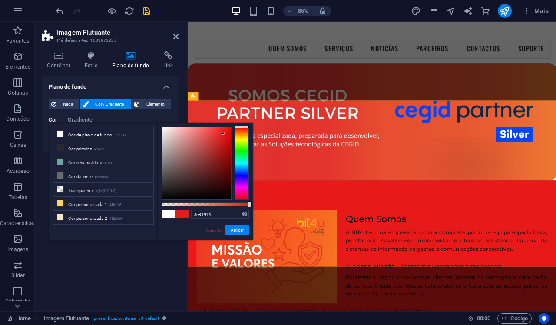
drag, startPoint x: 162, startPoint y: 126, endPoint x: 223, endPoint y: 133, distance: 61.2
click at [223, 133] on div at bounding box center [223, 133] width 3 height 3
click at [252, 81] on figure at bounding box center [405, 139] width 434 height 137
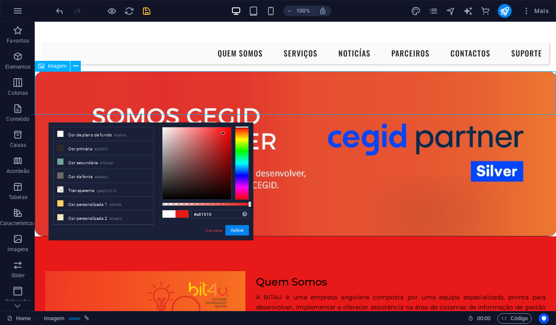
click at [243, 72] on figure at bounding box center [295, 153] width 521 height 165
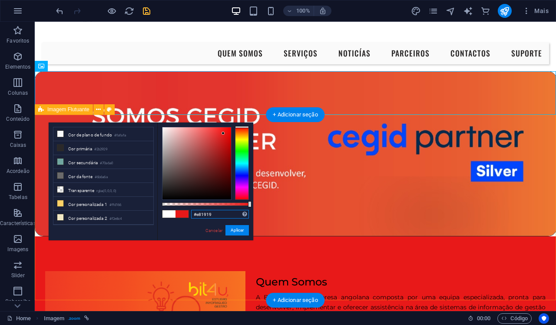
click at [215, 214] on input "#e81919" at bounding box center [220, 214] width 58 height 9
type input "#ff3131"
click at [233, 233] on button "Aplicar" at bounding box center [236, 230] width 23 height 10
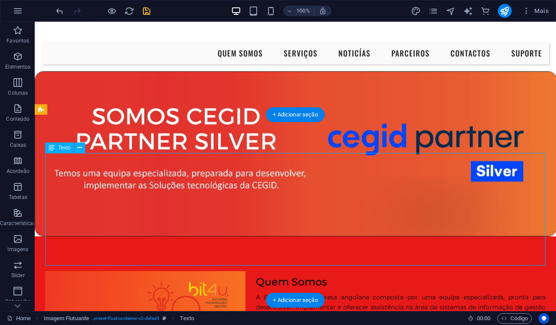
click at [85, 146] on icon at bounding box center [86, 144] width 5 height 9
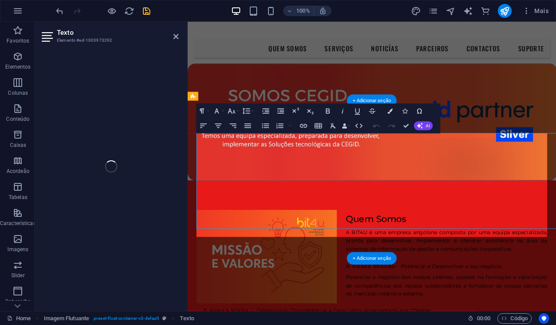
click at [374, 266] on span "A BIT4U é uma empresa angolana composta por uma equipa especializada, pronta pa…" at bounding box center [492, 279] width 237 height 27
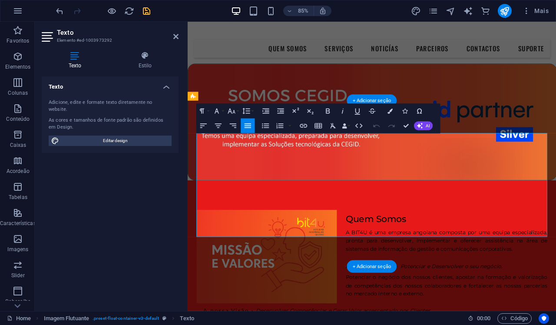
click at [377, 248] on strong "Quem Somos" at bounding box center [409, 254] width 71 height 13
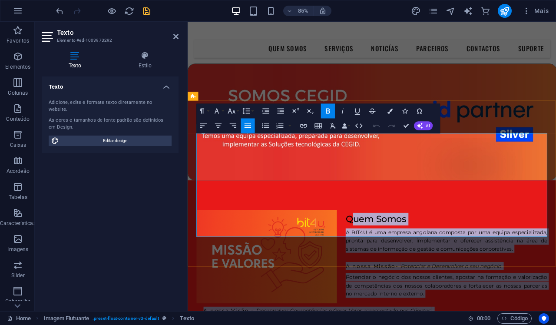
drag, startPoint x: 377, startPoint y: 163, endPoint x: 456, endPoint y: 268, distance: 131.5
click at [456, 268] on div "Quem Somos A BIT4U é uma empresa angolana composta por uma equipa especializada…" at bounding box center [404, 318] width 413 height 143
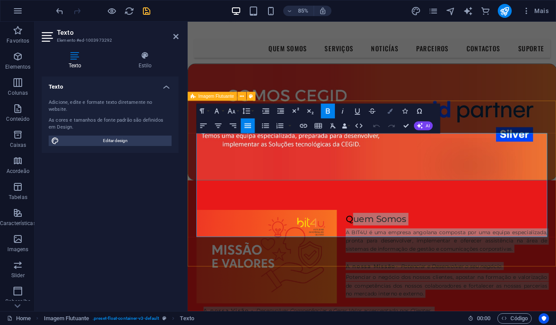
click at [388, 112] on icon "button" at bounding box center [389, 111] width 5 height 5
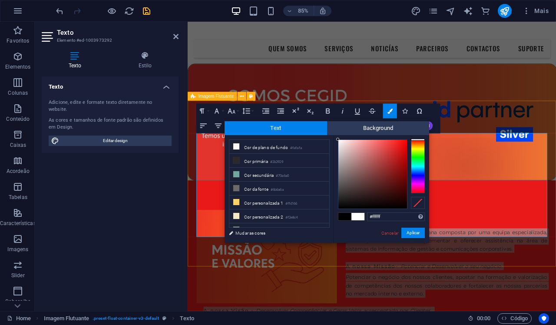
drag, startPoint x: 337, startPoint y: 208, endPoint x: 334, endPoint y: 135, distance: 73.1
click at [334, 135] on div "#ffffff Formatos suportados #0852ed rgb(8, 82, 237) rgba(8, 82, 237, 90%) hsv(2…" at bounding box center [381, 252] width 96 height 234
type input "#fffcfc"
click at [339, 139] on div at bounding box center [338, 139] width 3 height 3
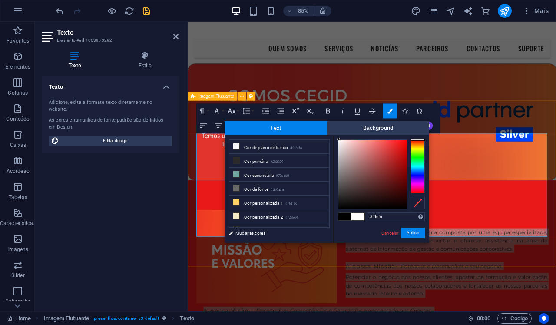
click at [339, 139] on div at bounding box center [338, 139] width 3 height 3
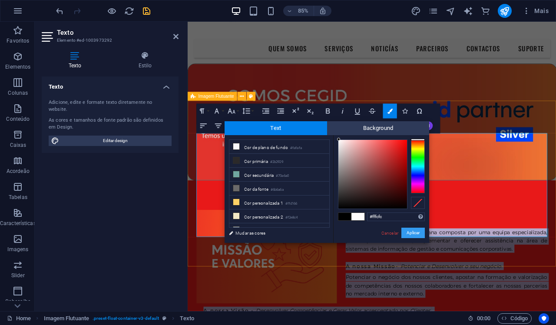
click at [412, 234] on button "Aplicar" at bounding box center [412, 233] width 23 height 10
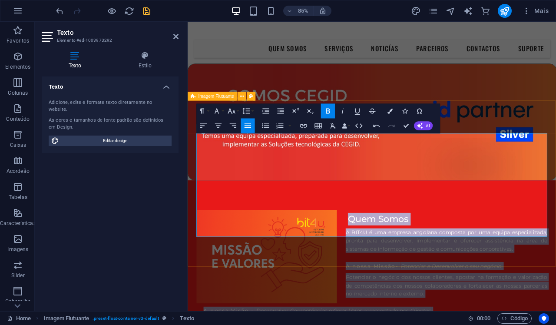
click at [417, 290] on div "Quem Somos A BIT4U é uma empresa angolana composta por uma equipa especializada…" at bounding box center [405, 317] width 434 height 216
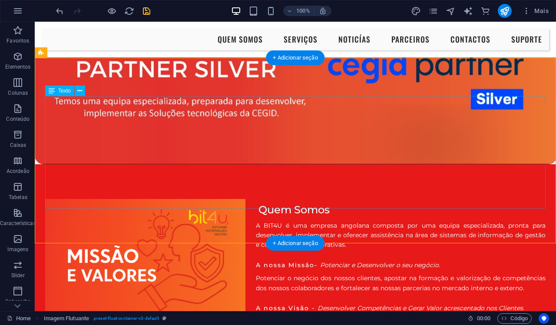
scroll to position [79, 0]
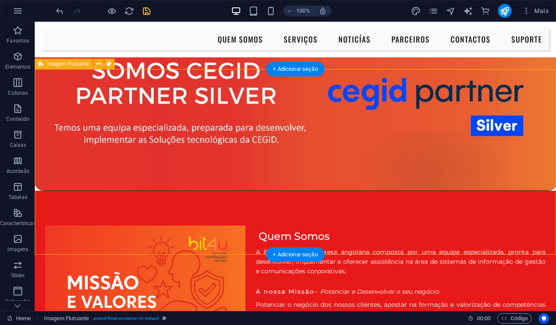
click at [161, 191] on div "Quem Somos A BIT4U é uma empresa angolana composta por uma equipa especializada…" at bounding box center [295, 294] width 521 height 206
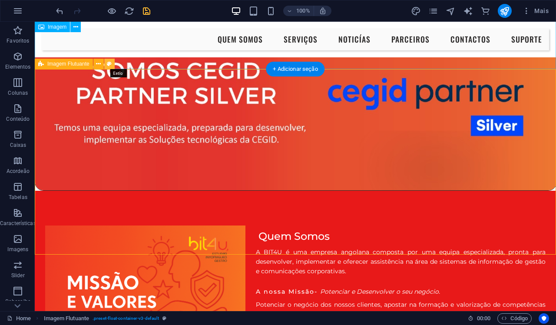
click at [111, 64] on icon at bounding box center [109, 64] width 5 height 9
select select "%"
select select "rem"
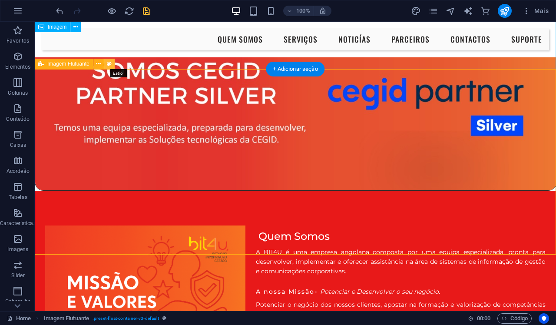
select select "rem"
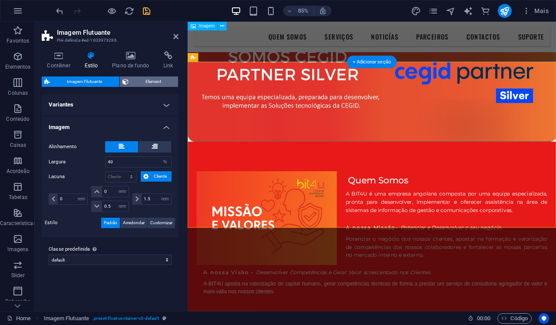
click at [134, 82] on span "Element" at bounding box center [153, 81] width 45 height 10
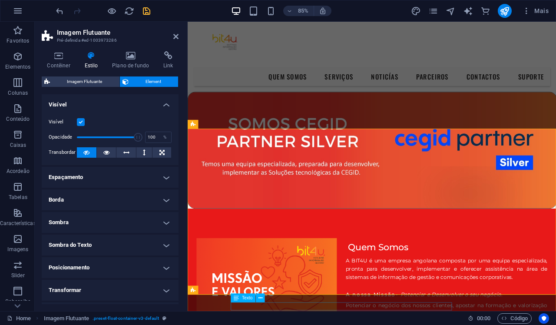
scroll to position [0, 0]
click at [249, 125] on icon at bounding box center [251, 124] width 4 height 8
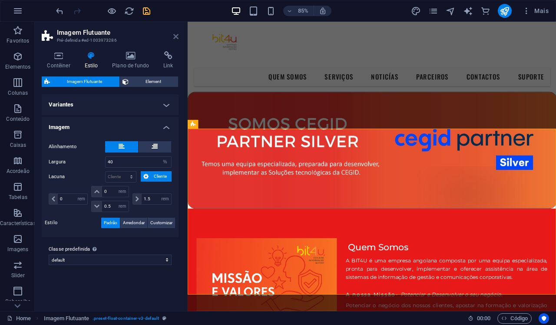
click at [177, 39] on icon at bounding box center [175, 36] width 5 height 7
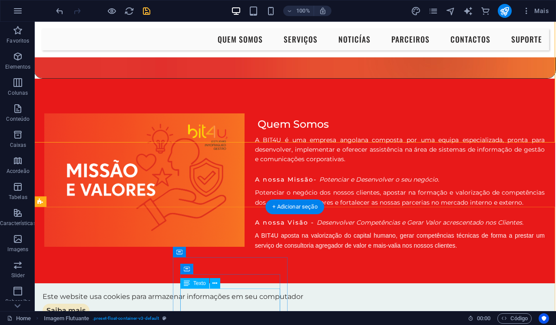
scroll to position [190, 1]
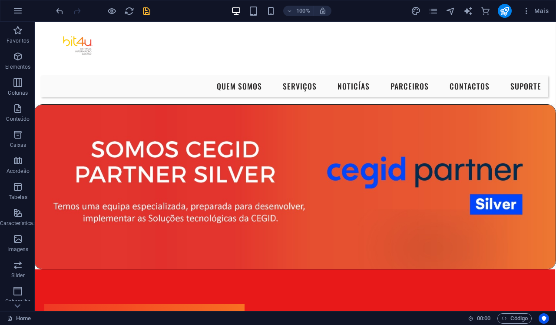
scroll to position [0, 1]
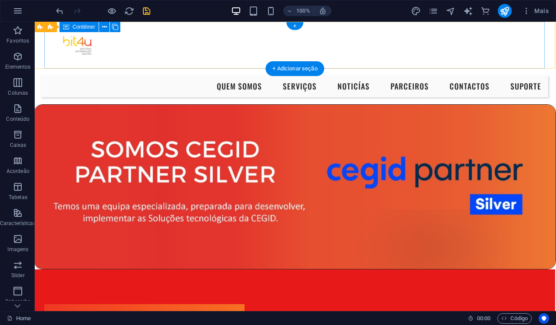
click at [145, 50] on div at bounding box center [294, 45] width 500 height 47
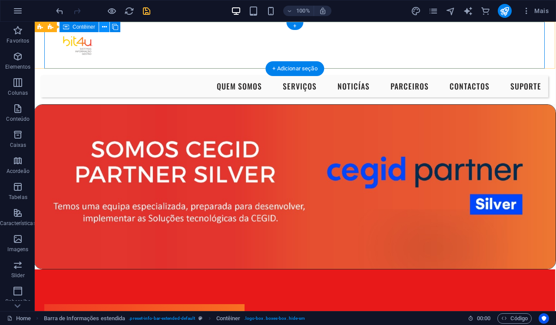
click at [106, 26] on icon at bounding box center [104, 27] width 5 height 9
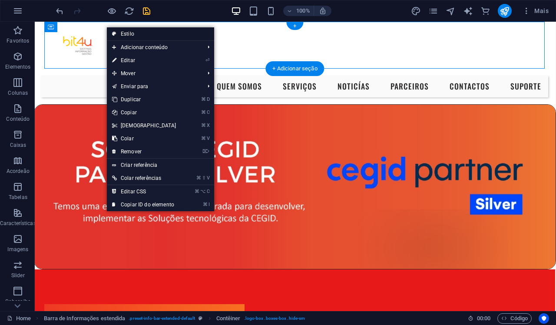
click at [128, 33] on link "Estilo" at bounding box center [160, 33] width 107 height 13
select select "rem"
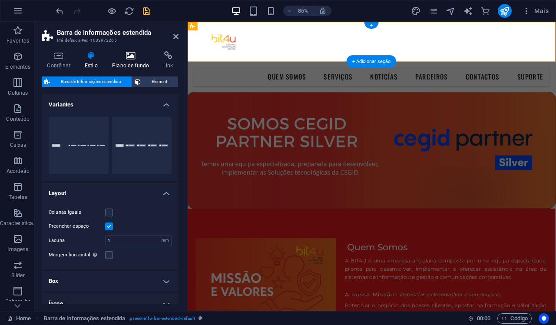
click at [123, 57] on icon at bounding box center [131, 55] width 48 height 9
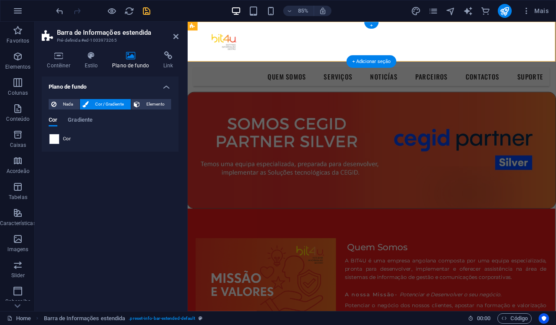
click at [55, 138] on span at bounding box center [55, 139] width 10 height 10
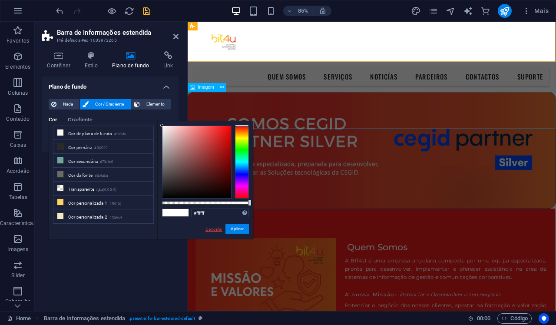
click at [214, 229] on link "Cancelar" at bounding box center [214, 229] width 19 height 7
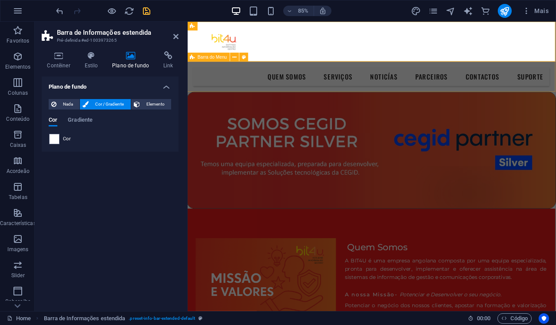
click at [259, 98] on div "Menu Quem Somos Serviços NOTICÍAS Parceiros Contactos Suporte" at bounding box center [404, 87] width 434 height 36
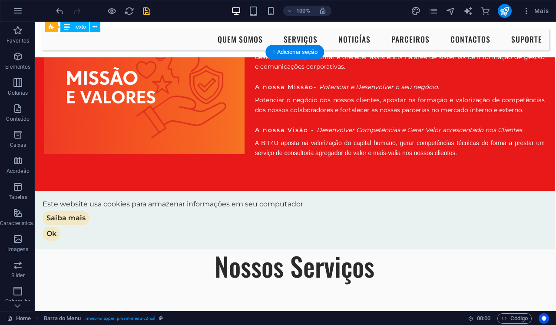
scroll to position [283, 1]
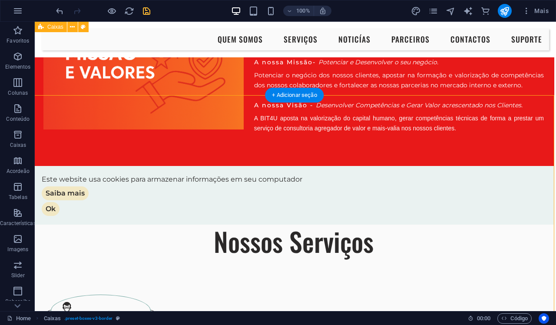
scroll to position [296, 2]
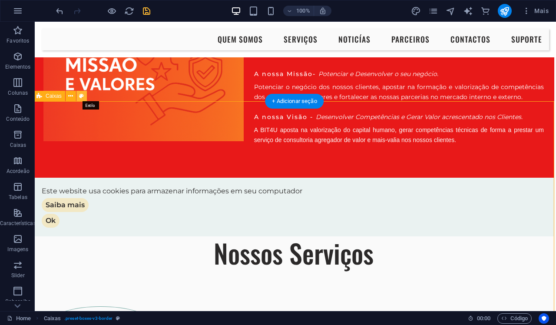
click at [81, 98] on icon at bounding box center [81, 96] width 5 height 9
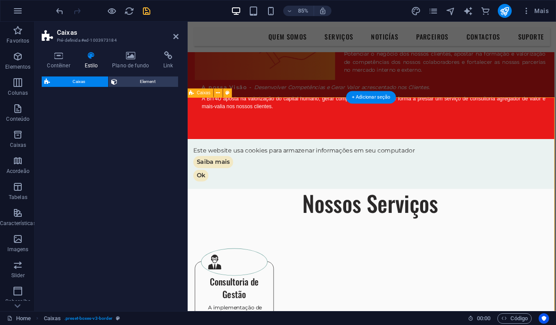
select select "rem"
select select "preset-boxes-v3-border"
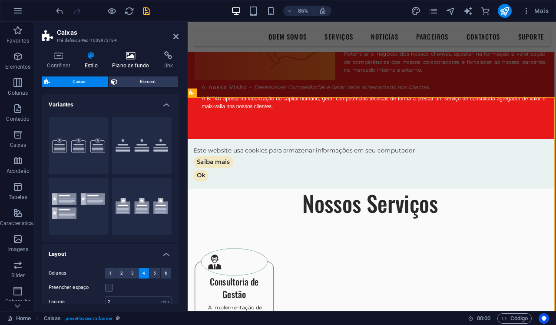
click at [133, 63] on h4 "Plano de fundo" at bounding box center [132, 60] width 51 height 18
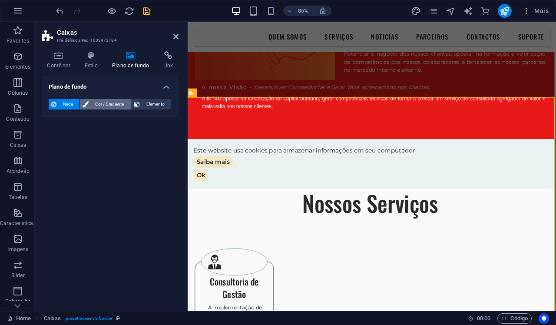
click at [108, 103] on span "Cor / Gradiente" at bounding box center [109, 104] width 36 height 10
click at [55, 139] on span at bounding box center [55, 139] width 10 height 10
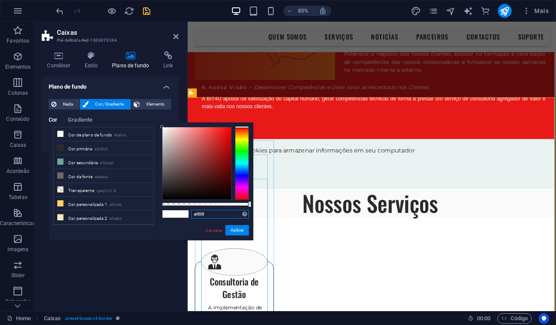
click at [228, 215] on input "#ffffff" at bounding box center [220, 214] width 58 height 9
type input "#0446fb"
click at [231, 232] on button "Aplicar" at bounding box center [236, 230] width 23 height 10
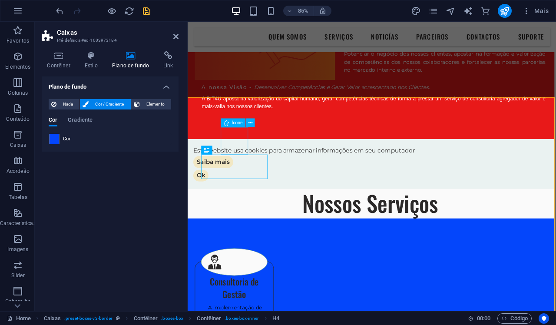
click at [243, 288] on figure at bounding box center [243, 304] width 78 height 32
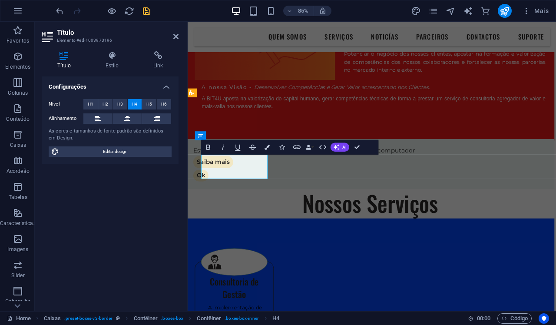
click at [265, 148] on icon "button" at bounding box center [267, 147] width 5 height 5
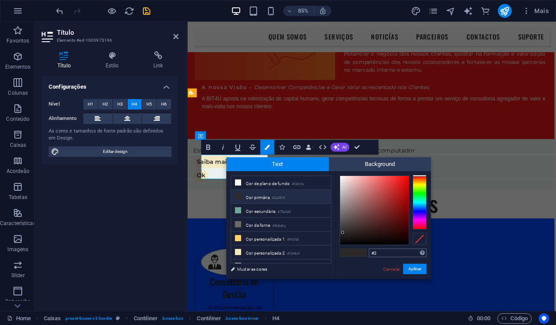
type input "#"
click at [411, 269] on button "Aplicar" at bounding box center [414, 269] width 23 height 10
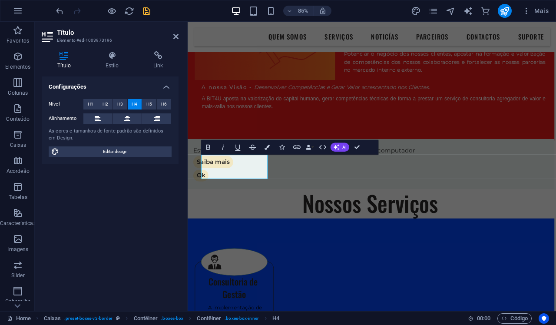
drag, startPoint x: 216, startPoint y: 185, endPoint x: 271, endPoint y: 190, distance: 55.5
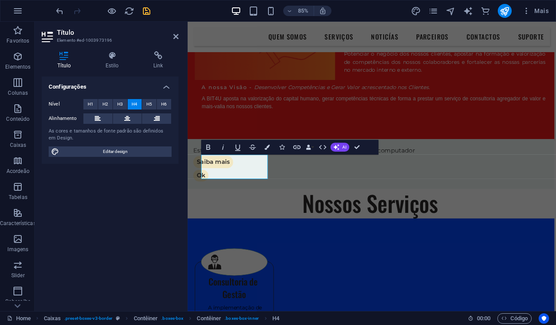
drag, startPoint x: 211, startPoint y: 188, endPoint x: 265, endPoint y: 202, distance: 55.9
click at [269, 143] on button "Colors" at bounding box center [267, 147] width 14 height 15
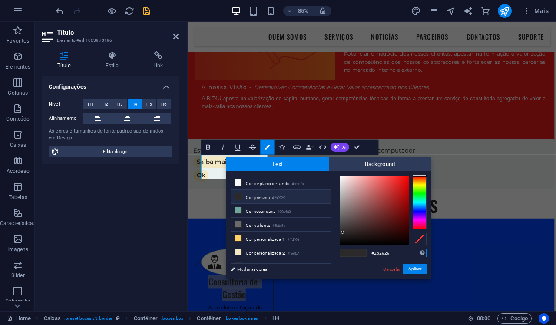
click at [404, 251] on input "#2b2929" at bounding box center [398, 252] width 58 height 9
type input "#"
click at [238, 196] on icon at bounding box center [238, 196] width 6 height 6
click at [407, 256] on input "#2b2929" at bounding box center [398, 252] width 58 height 9
type input "#"
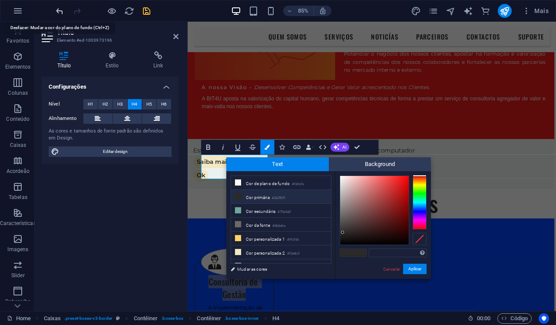
click at [60, 13] on icon "undo" at bounding box center [60, 11] width 10 height 10
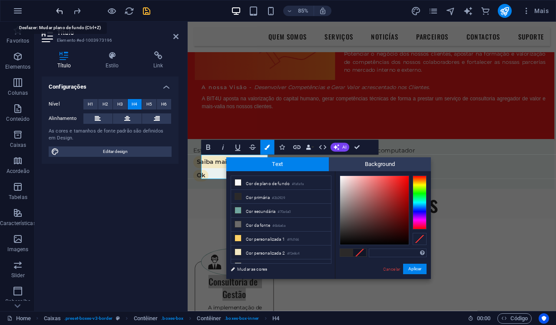
click at [60, 13] on icon "undo" at bounding box center [60, 11] width 10 height 10
click at [386, 272] on link "Cancelar" at bounding box center [391, 269] width 19 height 7
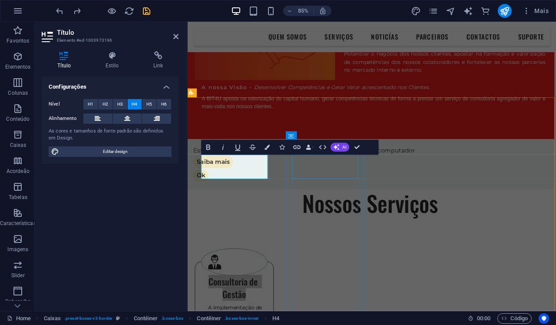
click at [176, 31] on h2 "Título" at bounding box center [118, 33] width 122 height 8
click at [173, 40] on link at bounding box center [175, 36] width 5 height 7
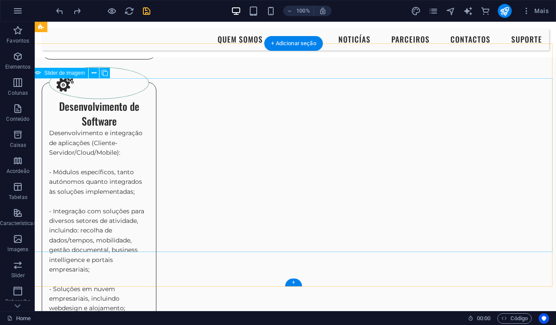
scroll to position [1065, 3]
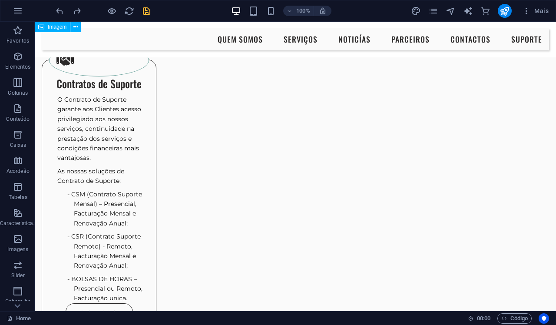
scroll to position [822, 3]
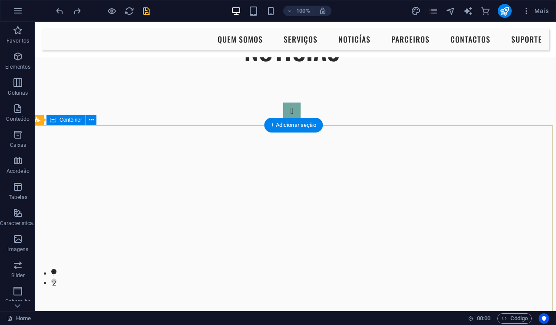
scroll to position [2114, 3]
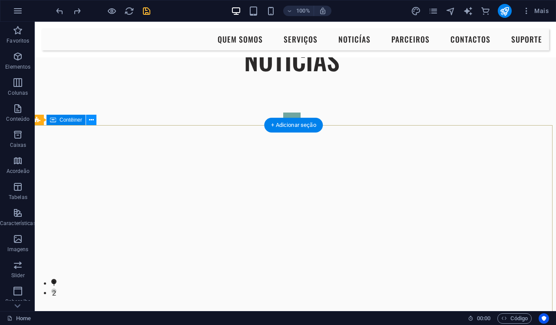
click at [91, 123] on icon at bounding box center [91, 120] width 5 height 9
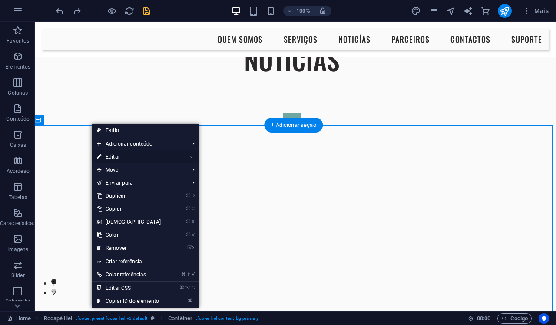
click at [116, 156] on link "⏎ Editar" at bounding box center [129, 156] width 75 height 13
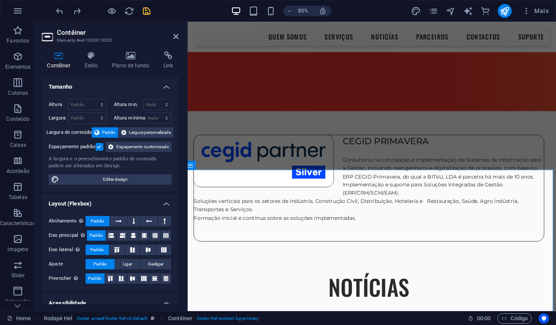
scroll to position [0, 0]
click at [125, 57] on icon at bounding box center [131, 55] width 48 height 9
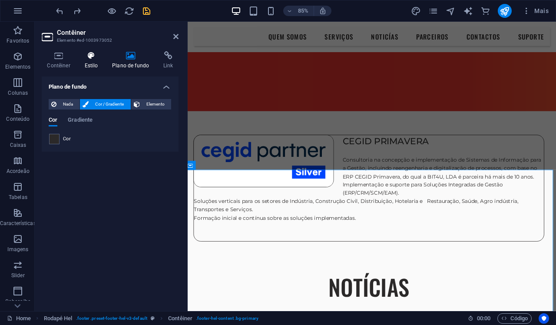
click at [96, 60] on h4 "Estilo" at bounding box center [93, 60] width 28 height 18
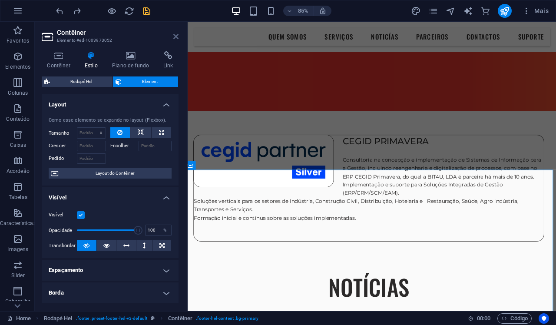
click at [175, 36] on icon at bounding box center [175, 36] width 5 height 7
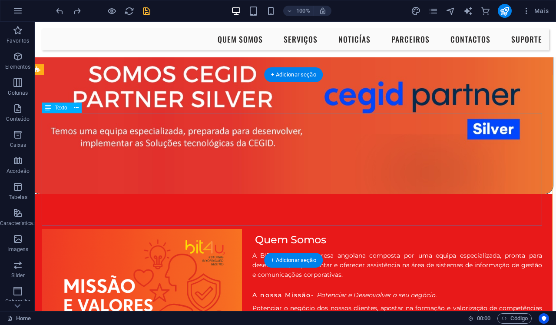
scroll to position [64, 3]
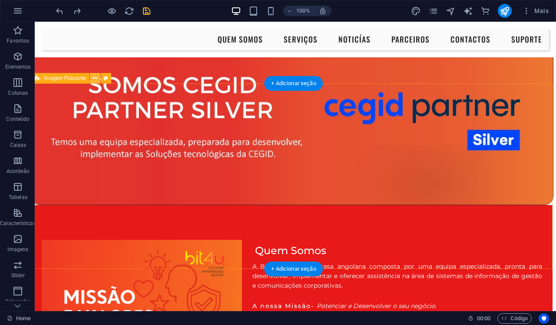
click at [96, 80] on icon at bounding box center [95, 78] width 5 height 9
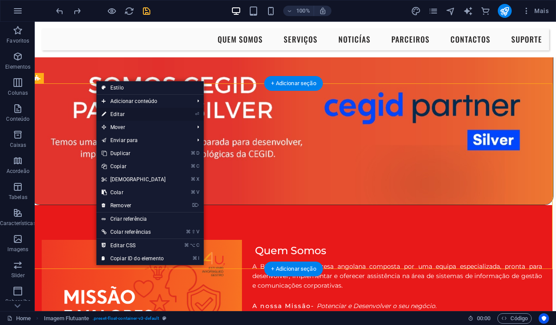
click at [123, 116] on link "⏎ Editar" at bounding box center [133, 114] width 75 height 13
select select "%"
select select "rem"
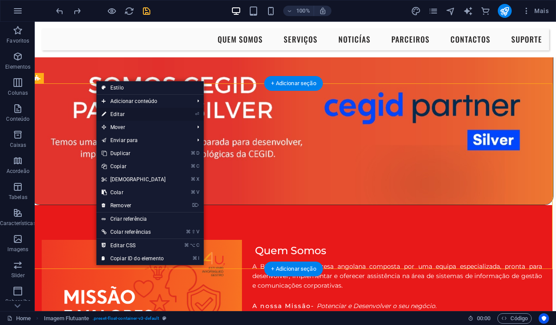
select select "rem"
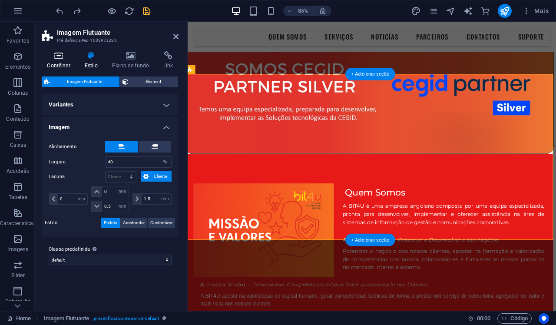
scroll to position [0, 0]
click at [136, 80] on span "Element" at bounding box center [153, 81] width 45 height 10
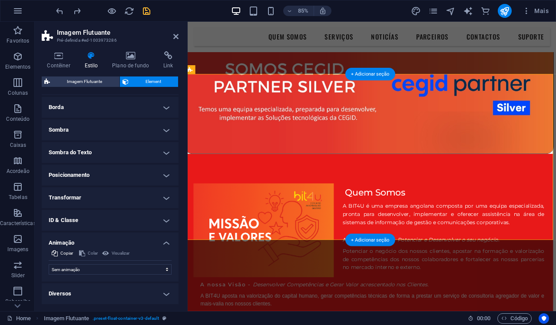
scroll to position [92, 0]
click at [96, 268] on select "Sem animação Mostrar / Esconder Rolar para cima/baixo Mais/menos zoom Deslize d…" at bounding box center [110, 270] width 123 height 10
select select "fade"
select select "scroll"
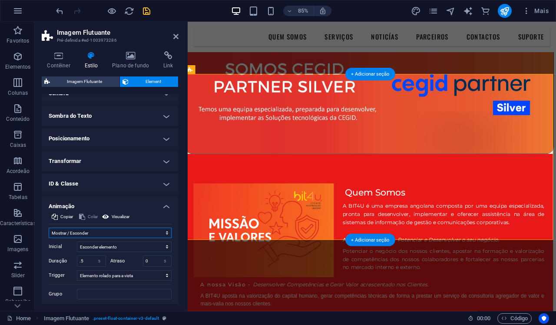
scroll to position [129, 0]
click at [166, 245] on select "Esconder elemento Mostrar elemento" at bounding box center [124, 246] width 95 height 10
click at [169, 231] on select "Sem animação Mostrar / Esconder Rolar para cima/baixo Mais/menos zoom Deslize d…" at bounding box center [110, 232] width 123 height 10
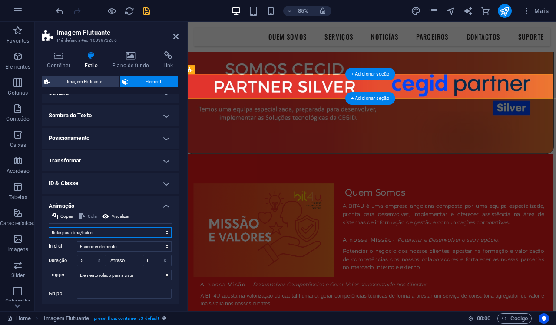
click at [166, 231] on select "Sem animação Mostrar / Esconder Rolar para cima/baixo Mais/menos zoom Deslize d…" at bounding box center [110, 232] width 123 height 10
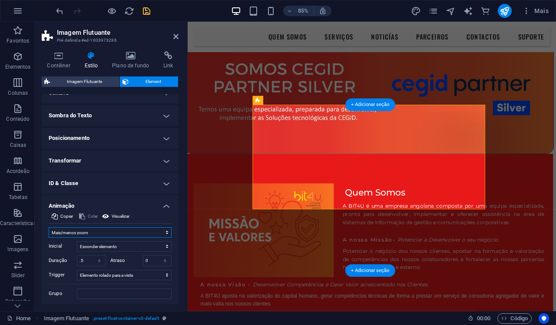
click at [166, 234] on select "Sem animação Mostrar / Esconder Rolar para cima/baixo Mais/menos zoom Deslize d…" at bounding box center [110, 232] width 123 height 10
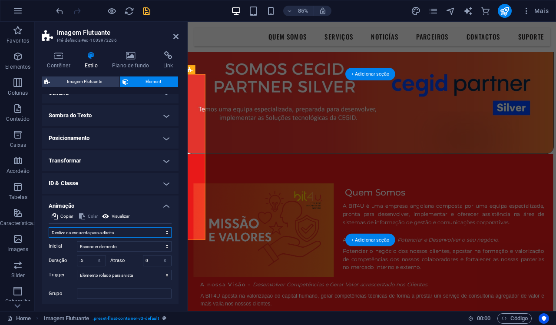
click at [166, 233] on select "Sem animação Mostrar / Esconder Rolar para cima/baixo Mais/menos zoom Deslize d…" at bounding box center [110, 232] width 123 height 10
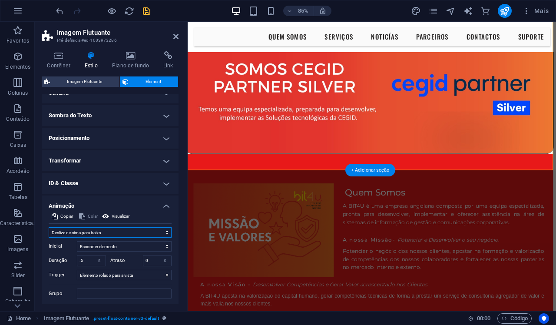
click at [163, 234] on select "Sem animação Mostrar / Esconder Rolar para cima/baixo Mais/menos zoom Deslize d…" at bounding box center [110, 232] width 123 height 10
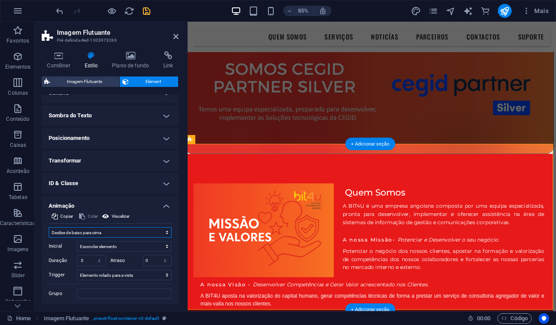
click at [164, 230] on select "Sem animação Mostrar / Esconder Rolar para cima/baixo Mais/menos zoom Deslize d…" at bounding box center [110, 232] width 123 height 10
select select "fade"
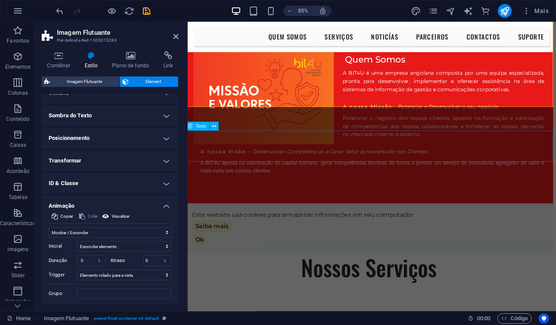
scroll to position [229, 3]
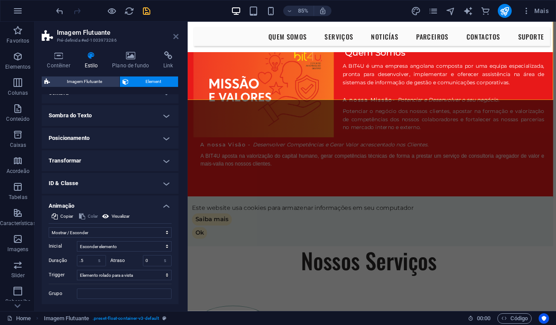
click at [176, 36] on icon at bounding box center [175, 36] width 5 height 7
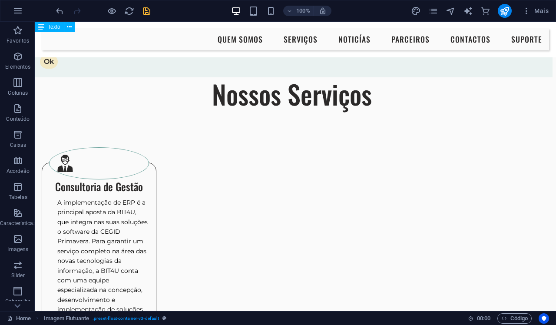
scroll to position [457, 3]
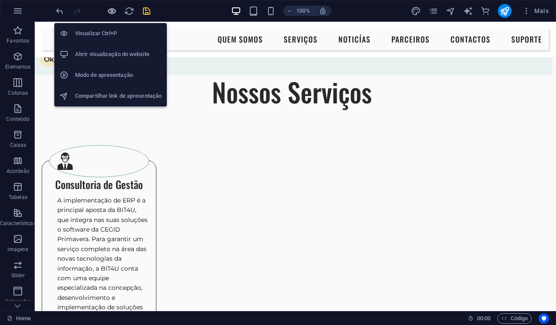
click at [109, 13] on icon "button" at bounding box center [112, 11] width 10 height 10
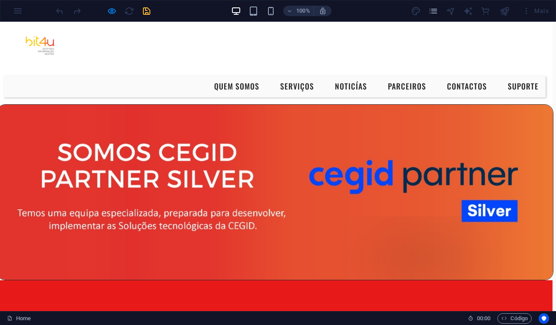
scroll to position [0, 3]
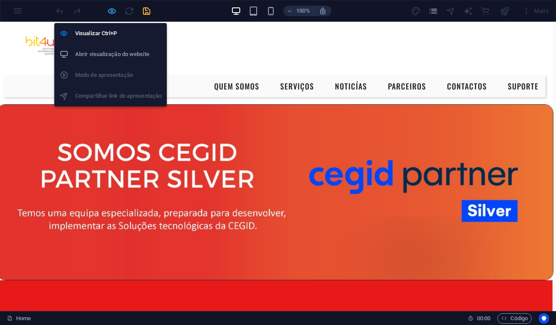
click at [110, 11] on icon "button" at bounding box center [112, 11] width 10 height 10
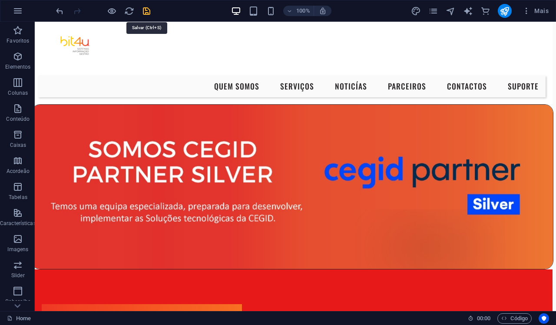
click at [147, 10] on icon "save" at bounding box center [147, 11] width 10 height 10
checkbox input "false"
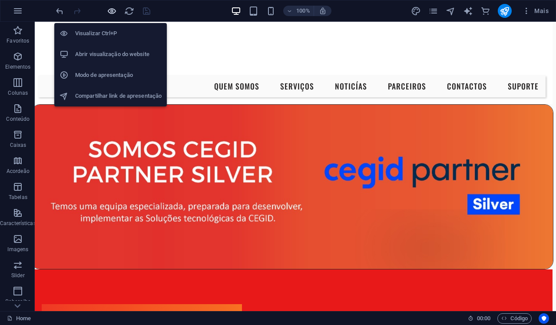
click at [113, 13] on icon "button" at bounding box center [112, 11] width 10 height 10
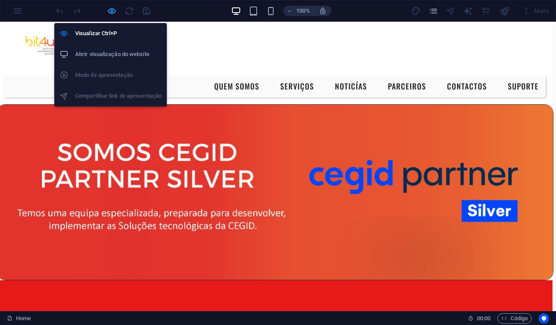
click at [112, 13] on icon "button" at bounding box center [112, 11] width 10 height 10
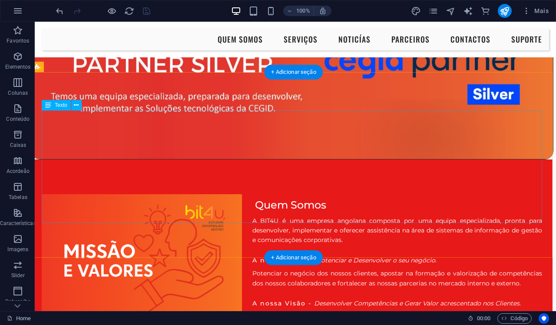
scroll to position [76, 3]
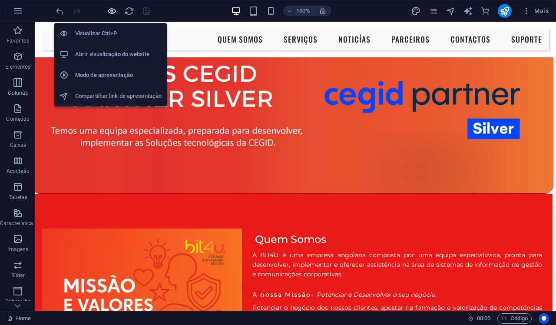
click at [114, 10] on icon "button" at bounding box center [112, 11] width 10 height 10
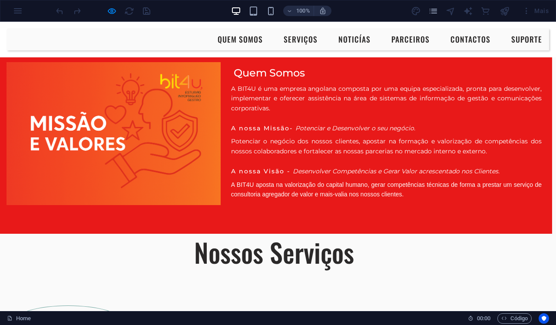
scroll to position [253, 3]
click at [93, 234] on h2 "Nossos Serviços" at bounding box center [275, 252] width 556 height 36
click at [117, 11] on div at bounding box center [102, 11] width 97 height 14
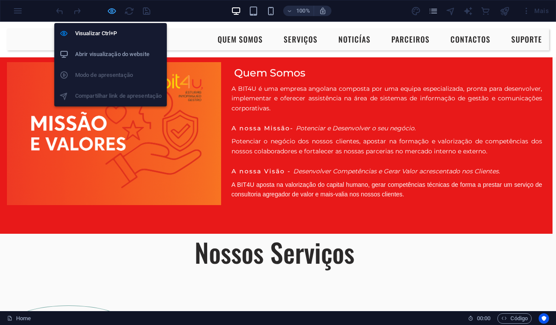
click at [113, 11] on icon "button" at bounding box center [112, 11] width 10 height 10
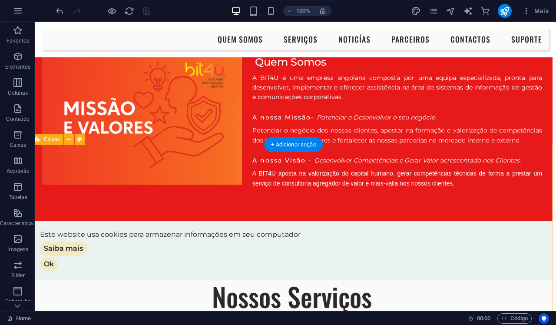
click at [79, 142] on icon at bounding box center [79, 139] width 5 height 9
select select "rem"
select select "preset-boxes-v3-border"
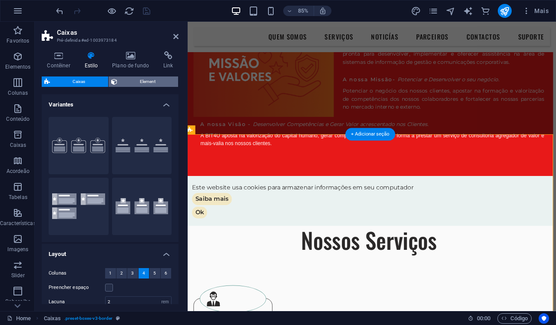
click at [131, 80] on span "Element" at bounding box center [148, 81] width 56 height 10
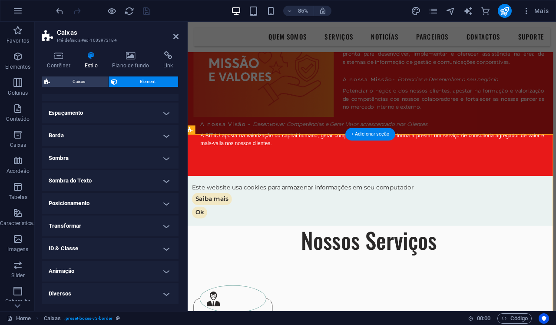
scroll to position [64, 0]
click at [166, 270] on h4 "Animação" at bounding box center [110, 271] width 137 height 21
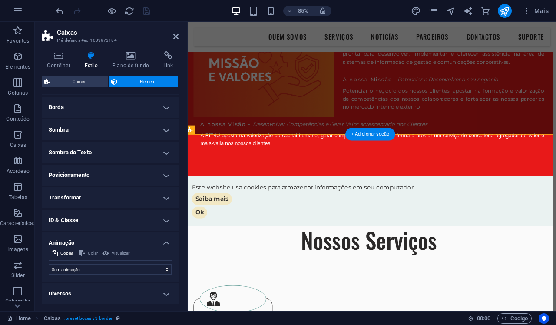
scroll to position [92, 0]
click at [166, 270] on select "Sem animação Mostrar / Esconder Rolar para cima/baixo Mais/menos zoom Deslize d…" at bounding box center [110, 270] width 123 height 10
select select "fade"
select select "scroll"
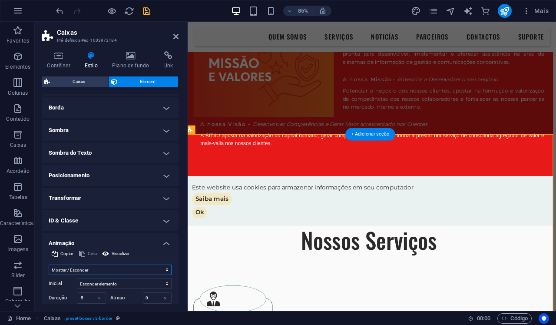
click at [166, 268] on select "Sem animação Mostrar / Esconder Rolar para cima/baixo Mais/menos zoom Deslize d…" at bounding box center [110, 270] width 123 height 10
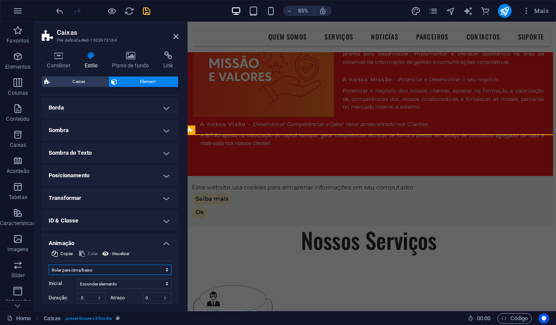
click at [166, 270] on select "Sem animação Mostrar / Esconder Rolar para cima/baixo Mais/menos zoom Deslize d…" at bounding box center [110, 270] width 123 height 10
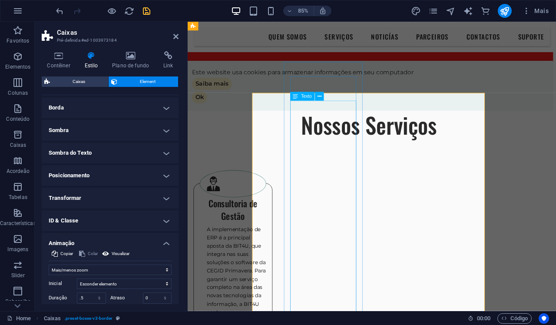
scroll to position [385, 3]
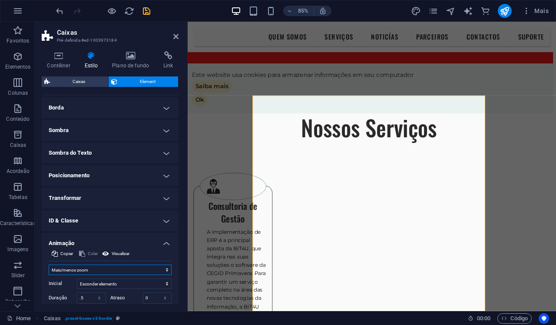
click at [166, 269] on select "Sem animação Mostrar / Esconder Rolar para cima/baixo Mais/menos zoom Deslize d…" at bounding box center [110, 270] width 123 height 10
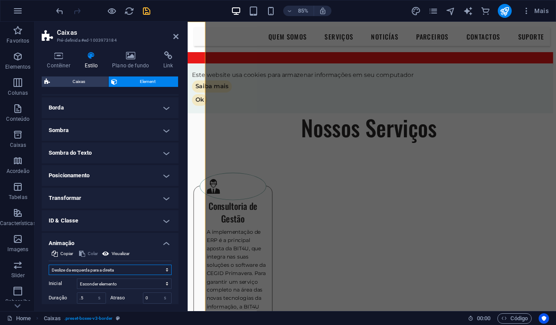
click at [165, 269] on select "Sem animação Mostrar / Esconder Rolar para cima/baixo Mais/menos zoom Deslize d…" at bounding box center [110, 270] width 123 height 10
select select "move-bottom-to-top"
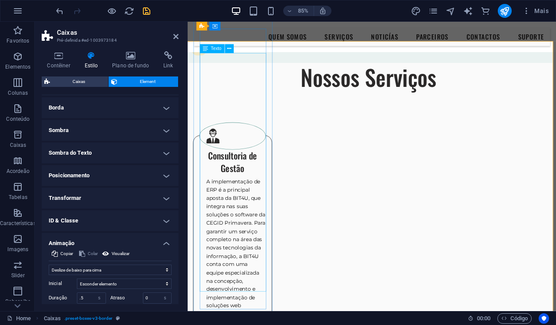
scroll to position [444, 3]
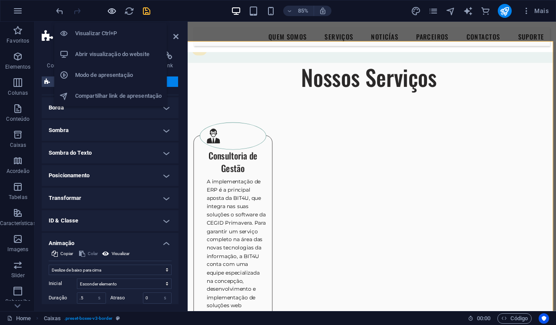
click at [114, 14] on icon "button" at bounding box center [112, 11] width 10 height 10
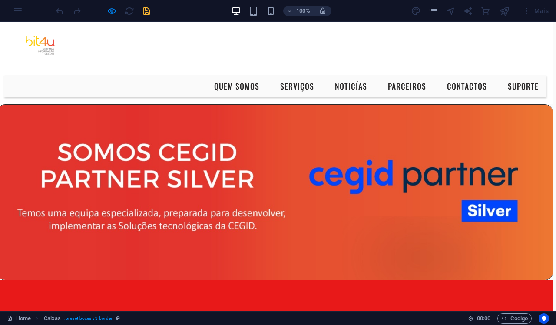
scroll to position [0, 3]
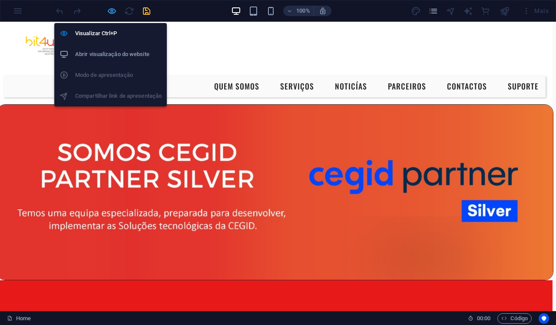
click at [107, 12] on icon "button" at bounding box center [112, 11] width 10 height 10
select select "move-bottom-to-top"
select select "s"
select select "scroll"
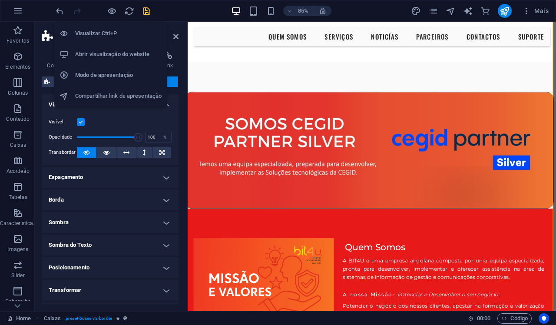
scroll to position [455, 3]
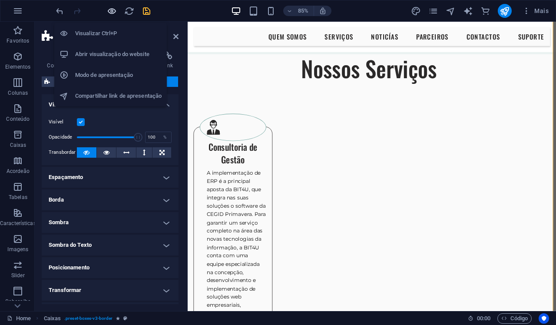
click at [110, 13] on icon "button" at bounding box center [112, 11] width 10 height 10
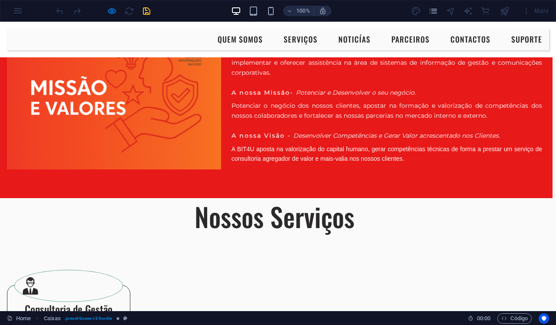
scroll to position [277, 3]
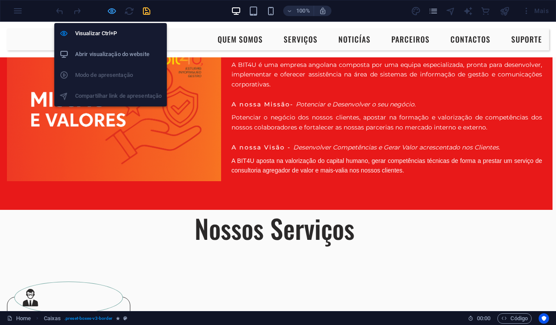
click at [116, 12] on icon "button" at bounding box center [112, 11] width 10 height 10
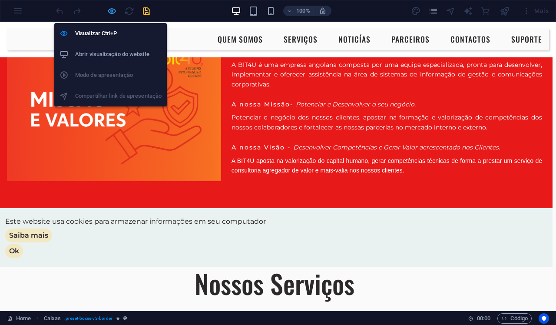
select select "move-bottom-to-top"
select select "s"
select select "scroll"
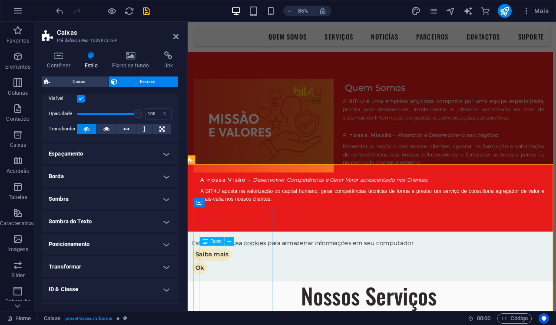
scroll to position [221, 3]
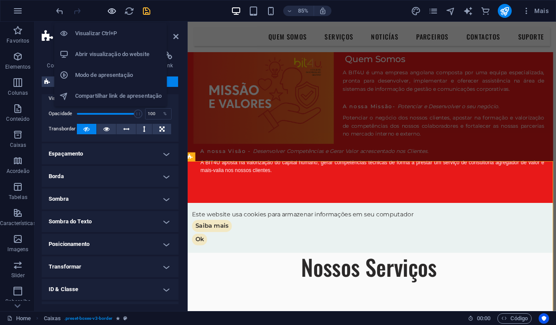
click at [109, 13] on icon "button" at bounding box center [112, 11] width 10 height 10
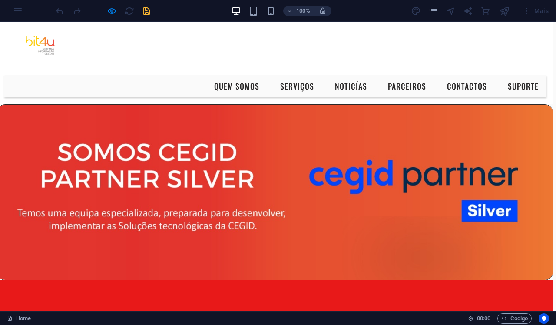
scroll to position [0, 3]
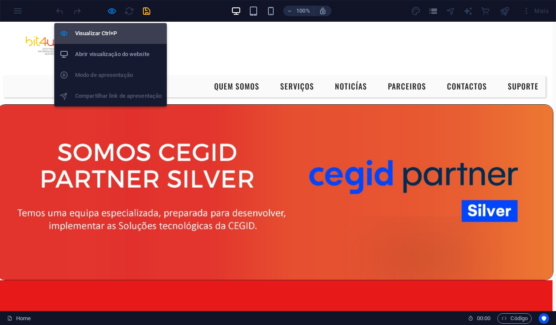
click at [113, 33] on h6 "Visualizar Ctrl+P" at bounding box center [118, 33] width 86 height 10
select select "move-bottom-to-top"
select select "s"
select select "scroll"
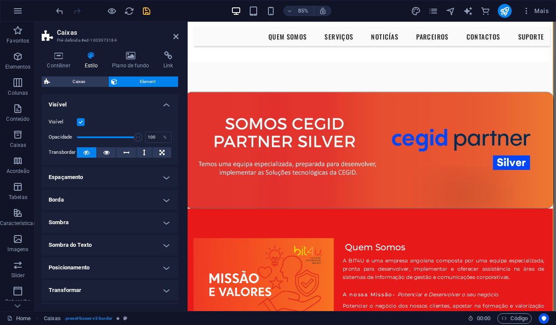
scroll to position [455, 3]
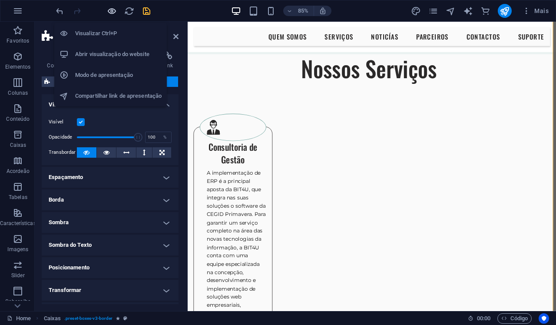
click at [112, 12] on icon "button" at bounding box center [112, 11] width 10 height 10
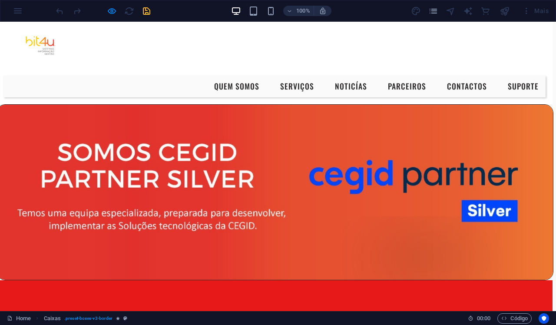
scroll to position [0, 3]
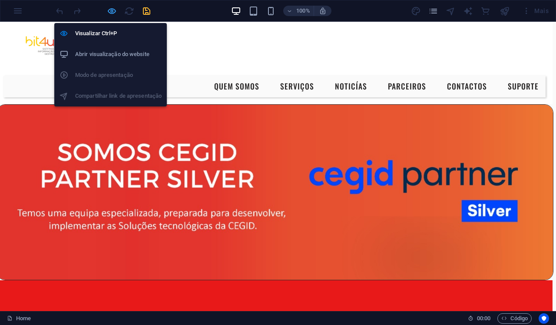
click at [110, 15] on icon "button" at bounding box center [112, 11] width 10 height 10
select select "move-bottom-to-top"
select select "s"
select select "scroll"
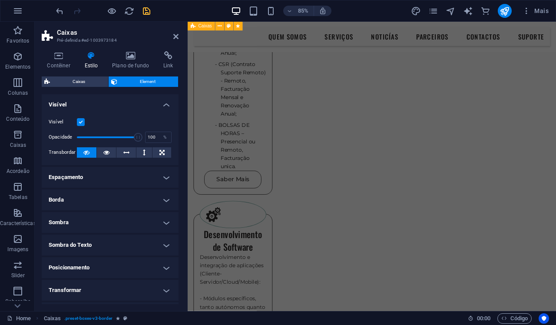
scroll to position [1191, 3]
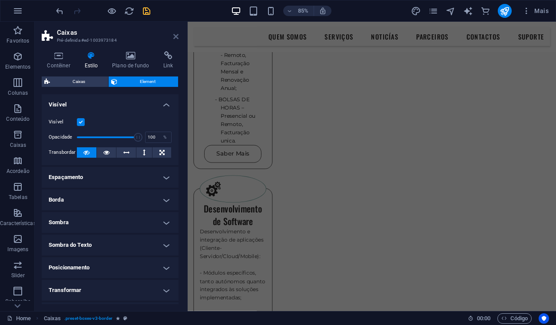
click at [175, 36] on icon at bounding box center [175, 36] width 5 height 7
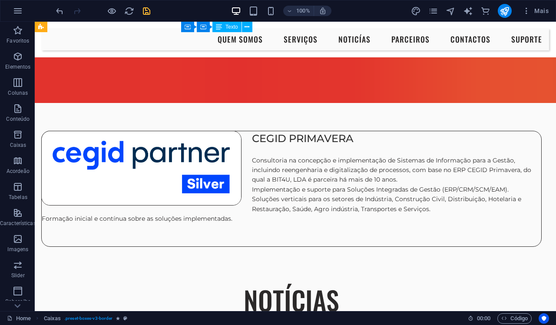
scroll to position [1868, 3]
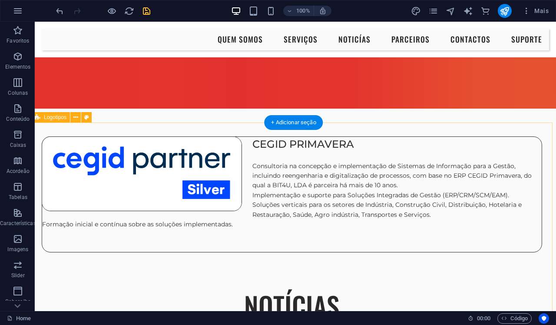
click at [84, 119] on icon at bounding box center [86, 117] width 5 height 9
select select "rem"
select select "preset-partners-v3-default"
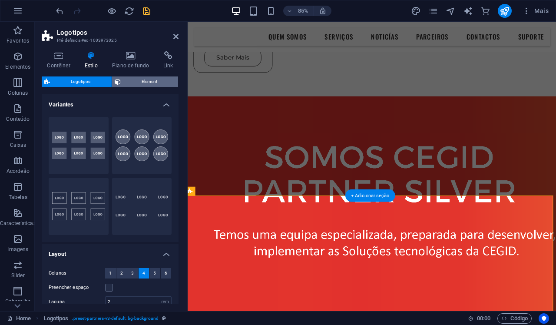
click at [127, 81] on span "Element" at bounding box center [149, 81] width 53 height 10
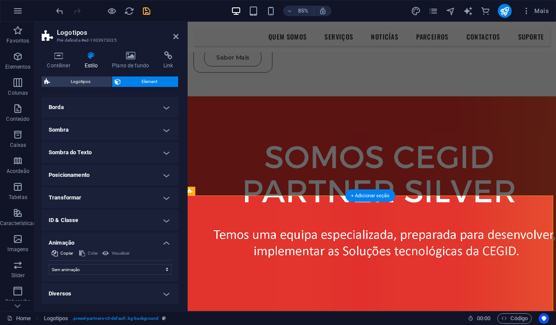
scroll to position [42, 0]
click at [115, 270] on select "Sem animação Mostrar / Esconder Rolar para cima/baixo Mais/menos zoom Deslize d…" at bounding box center [110, 270] width 123 height 10
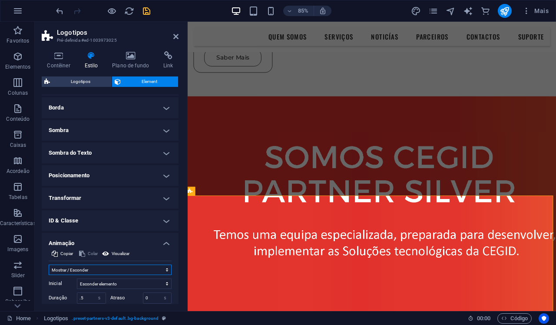
click at [165, 268] on select "Sem animação Mostrar / Esconder Rolar para cima/baixo Mais/menos zoom Deslize d…" at bounding box center [110, 270] width 123 height 10
click at [115, 251] on span "Visualizar" at bounding box center [121, 253] width 18 height 10
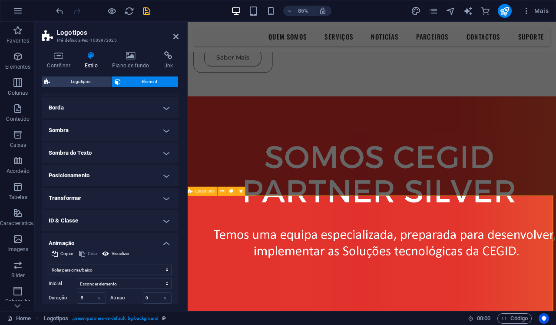
click at [148, 269] on select "Sem animação Mostrar / Esconder Rolar para cima/baixo Mais/menos zoom Deslize d…" at bounding box center [110, 270] width 123 height 10
click at [161, 268] on select "Sem animação Mostrar / Esconder Rolar para cima/baixo Mais/menos zoom Deslize d…" at bounding box center [110, 270] width 123 height 10
select select "none"
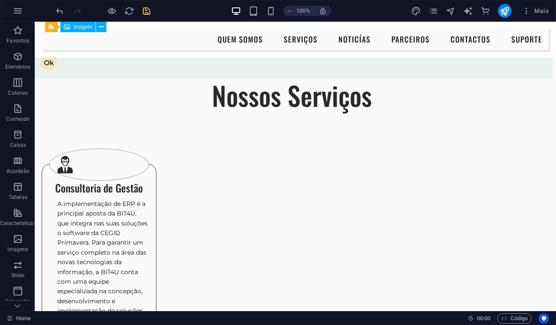
scroll to position [457, 3]
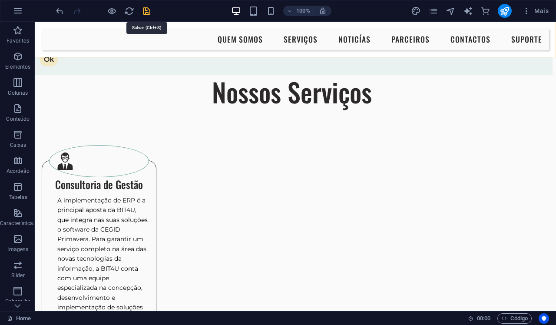
click at [146, 11] on icon "save" at bounding box center [147, 11] width 10 height 10
select select "move-bottom-to-top"
select select "s"
select select "scroll"
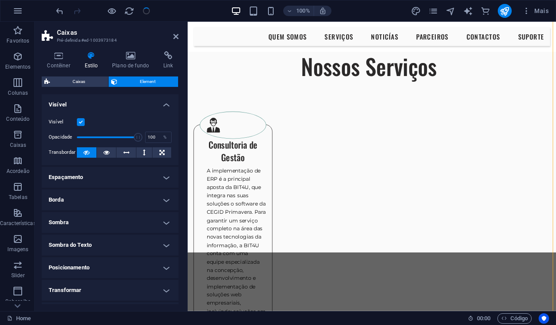
checkbox input "false"
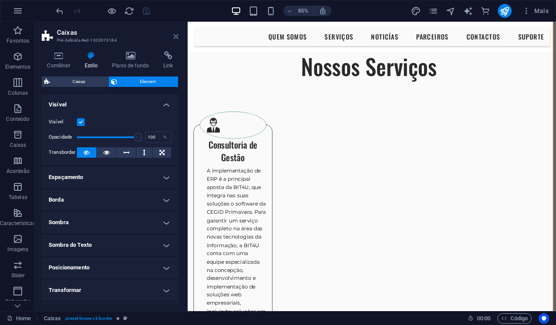
click at [176, 33] on icon at bounding box center [175, 36] width 5 height 7
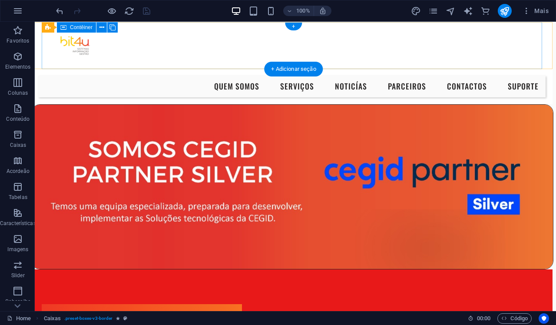
scroll to position [0, 3]
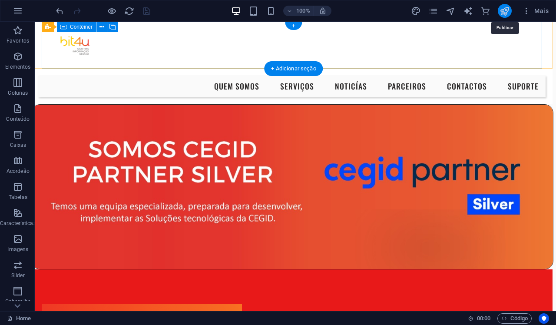
click at [505, 15] on icon "publish" at bounding box center [505, 11] width 10 height 10
select select "move-bottom-to-top"
select select "s"
select select "scroll"
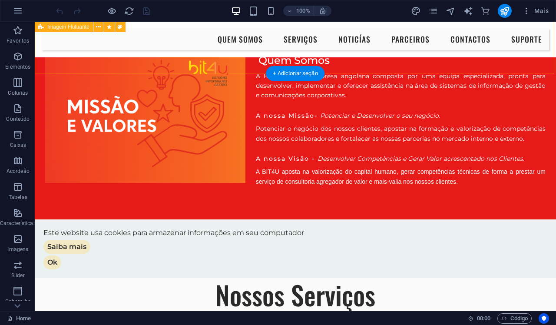
scroll to position [153, 0]
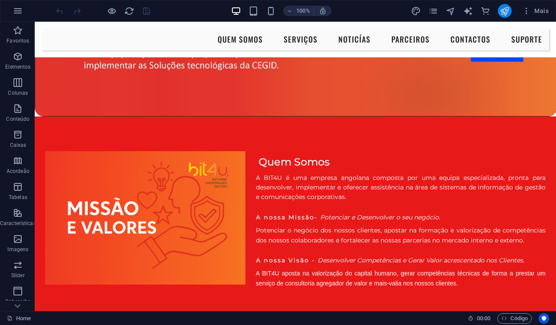
click at [507, 15] on icon "publish" at bounding box center [505, 11] width 10 height 10
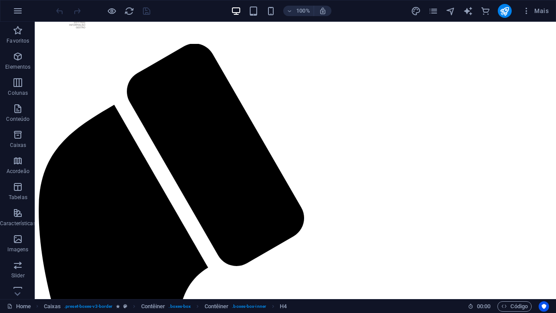
scroll to position [41, 1]
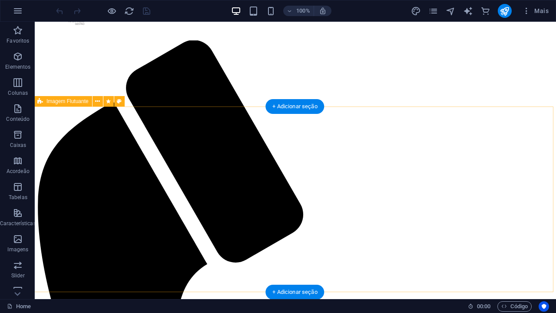
click at [119, 101] on icon at bounding box center [119, 101] width 5 height 9
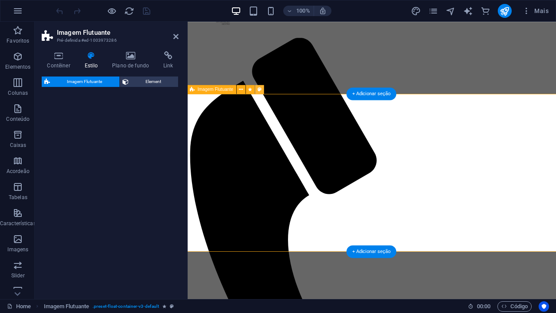
select select "%"
select select "rem"
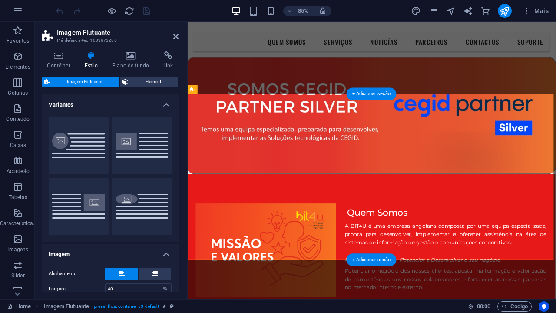
click at [90, 59] on icon at bounding box center [91, 55] width 24 height 9
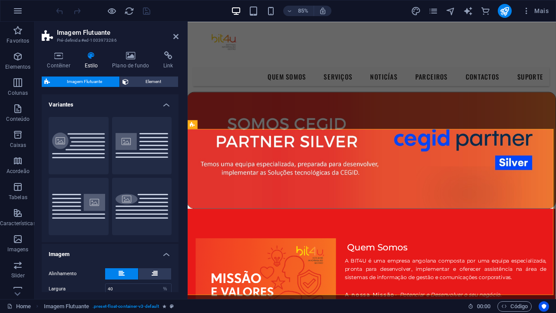
scroll to position [0, 0]
click at [61, 60] on h4 "Contêiner" at bounding box center [60, 60] width 37 height 18
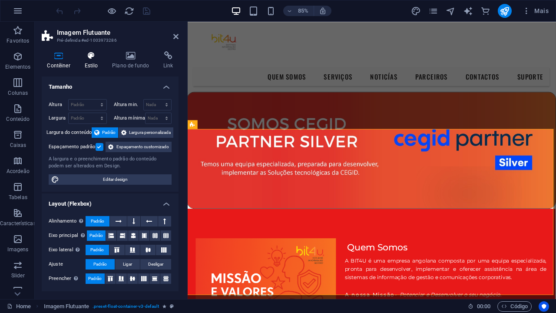
click at [95, 58] on icon at bounding box center [91, 55] width 24 height 9
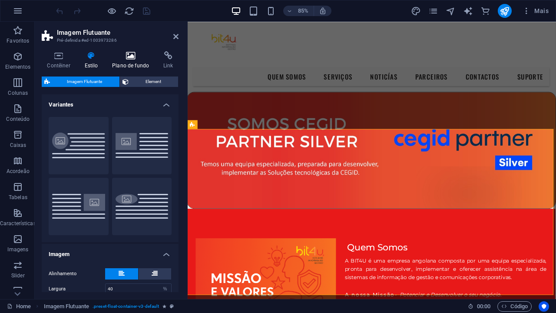
click at [131, 63] on h4 "Plano de fundo" at bounding box center [132, 60] width 51 height 18
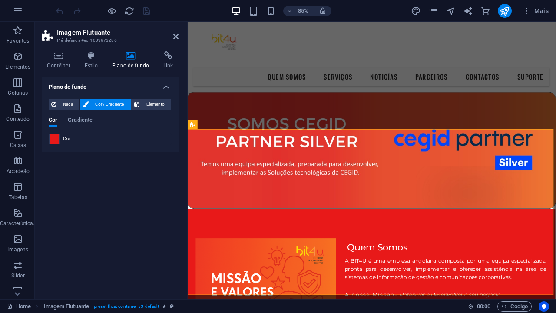
click at [53, 137] on span at bounding box center [55, 139] width 10 height 10
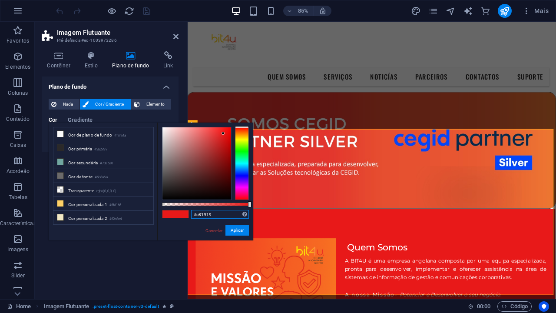
click at [216, 213] on input "#e81919" at bounding box center [220, 214] width 58 height 9
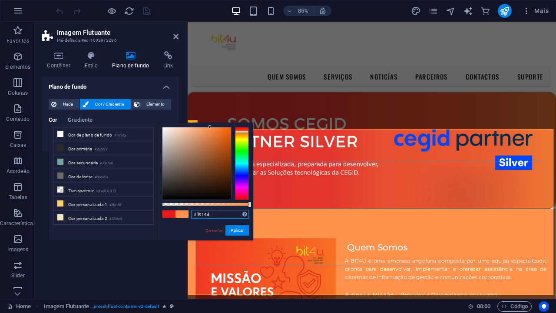
click at [222, 212] on input "#ff914d" at bounding box center [220, 214] width 58 height 9
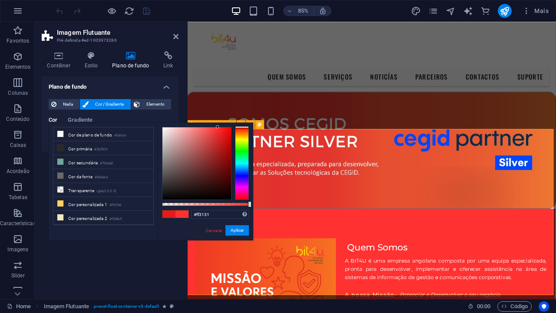
click at [172, 214] on span at bounding box center [168, 213] width 13 height 7
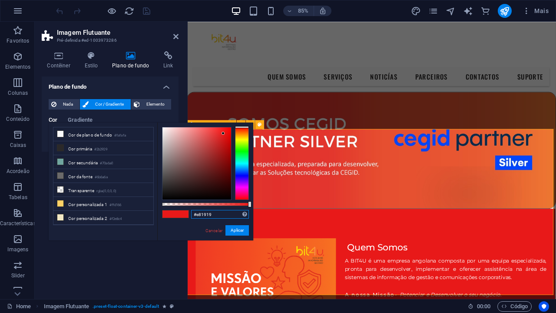
click at [231, 215] on input "#e81919" at bounding box center [220, 214] width 58 height 9
type input "#"
type input "fffff"
click at [324, 129] on figure at bounding box center [404, 172] width 434 height 137
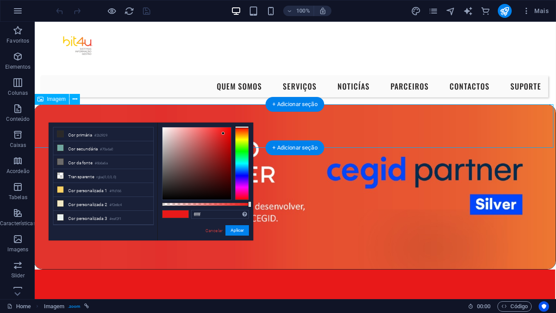
scroll to position [14, 0]
click at [125, 112] on figure at bounding box center [294, 186] width 521 height 165
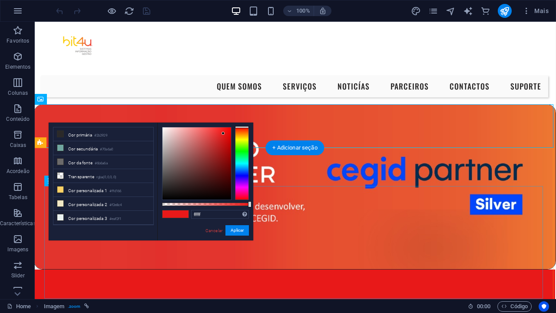
click at [215, 234] on div "Cancelar Aplicar" at bounding box center [227, 230] width 44 height 11
click at [212, 229] on link "Cancelar" at bounding box center [214, 230] width 19 height 7
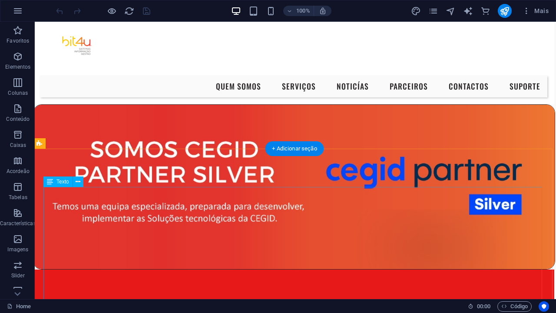
scroll to position [0, 2]
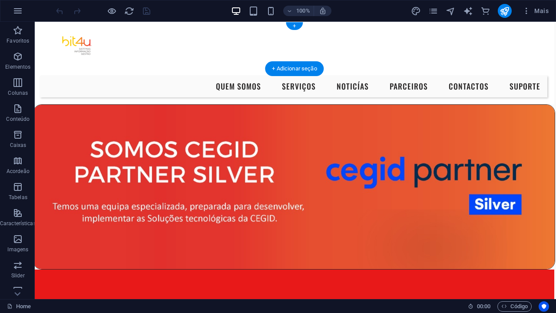
click at [71, 45] on div at bounding box center [293, 45] width 500 height 47
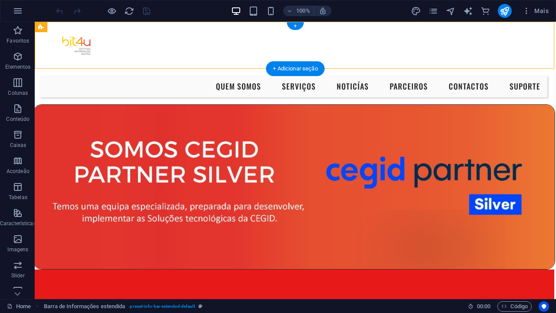
scroll to position [0, 0]
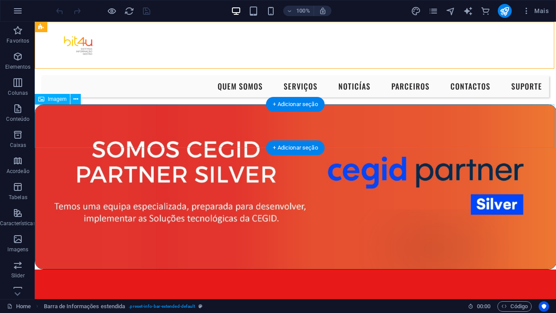
click at [119, 132] on figure at bounding box center [295, 186] width 521 height 165
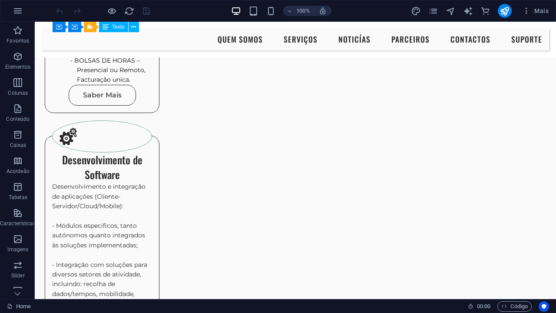
scroll to position [1068, 0]
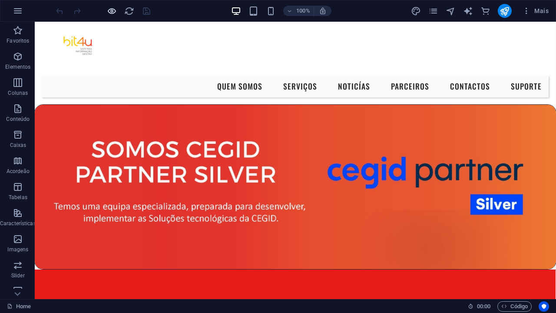
scroll to position [0, 0]
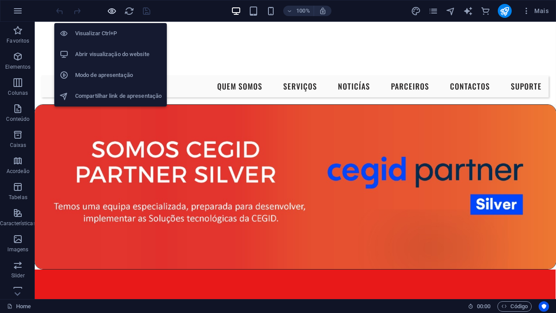
click at [111, 13] on icon "button" at bounding box center [112, 11] width 10 height 10
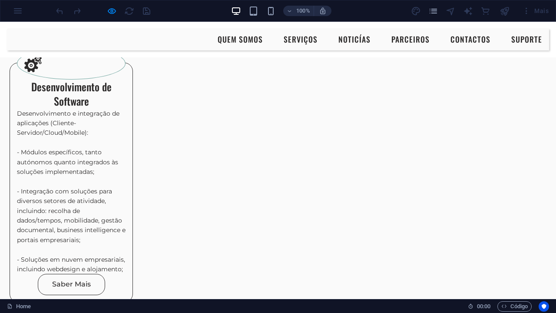
scroll to position [1061, 1]
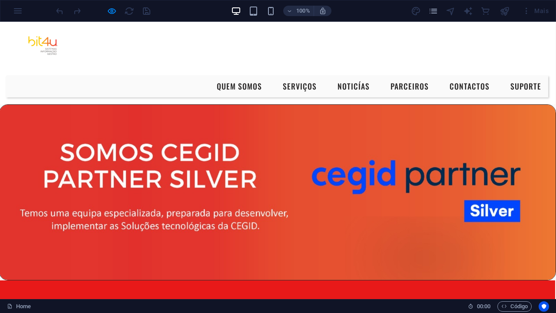
scroll to position [0, 1]
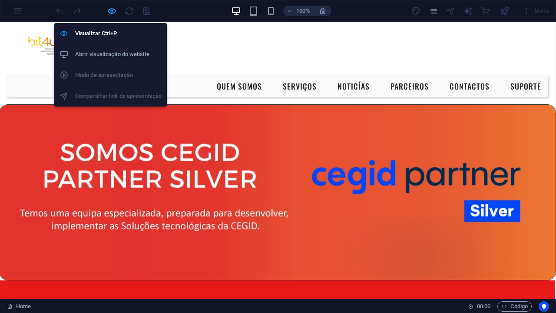
click at [113, 13] on icon "button" at bounding box center [112, 11] width 10 height 10
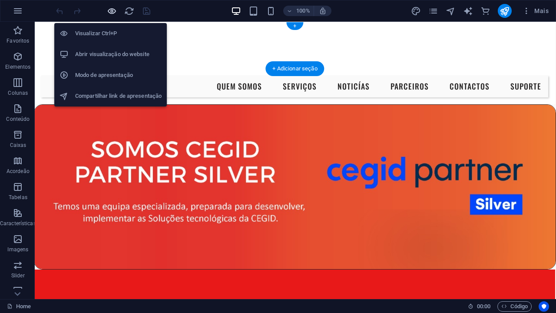
click at [111, 12] on icon "button" at bounding box center [112, 11] width 10 height 10
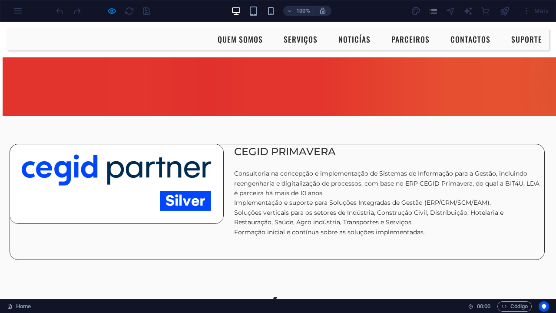
scroll to position [1766, 1]
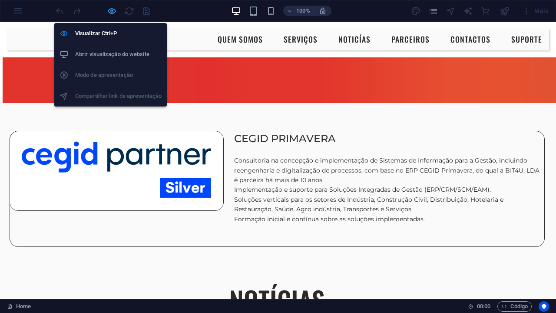
click at [112, 6] on icon "button" at bounding box center [112, 11] width 10 height 10
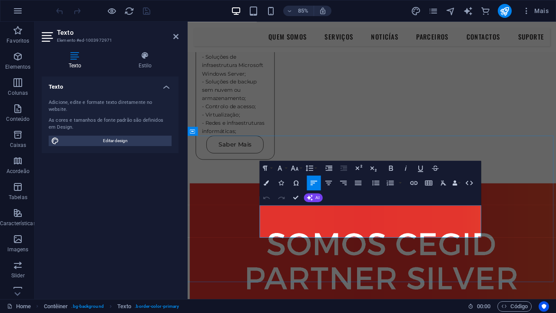
drag, startPoint x: 274, startPoint y: 244, endPoint x: 375, endPoint y: 273, distance: 105.0
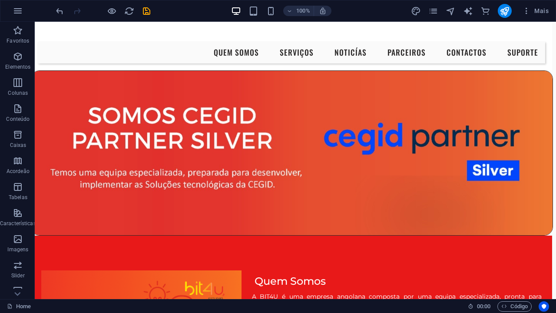
scroll to position [34, 3]
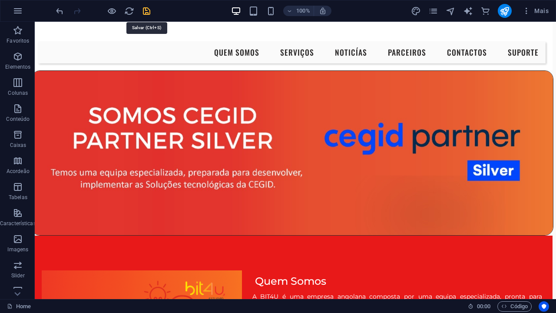
click at [146, 8] on icon "save" at bounding box center [147, 11] width 10 height 10
checkbox input "false"
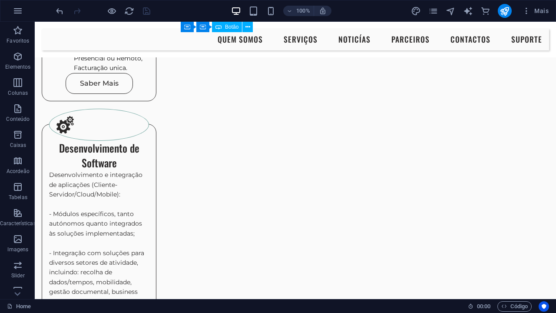
scroll to position [1127, 3]
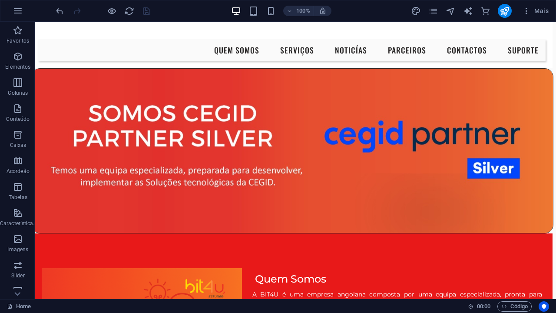
scroll to position [0, 3]
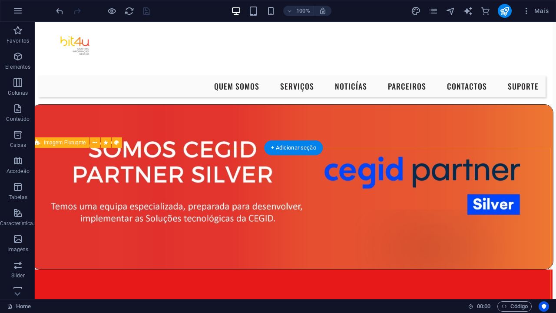
click at [113, 141] on button at bounding box center [117, 142] width 10 height 10
select select "%"
select select "rem"
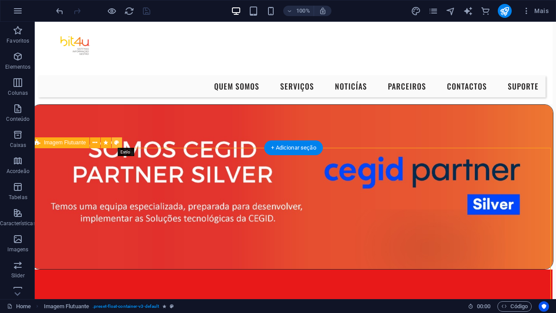
select select "rem"
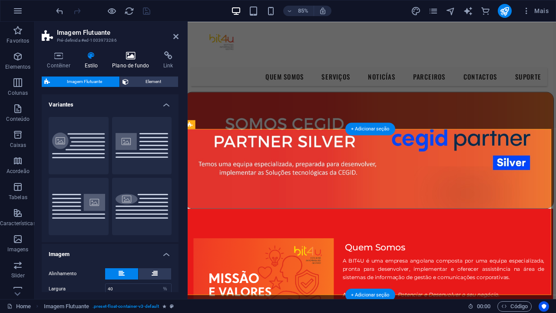
click at [127, 57] on icon at bounding box center [131, 55] width 48 height 9
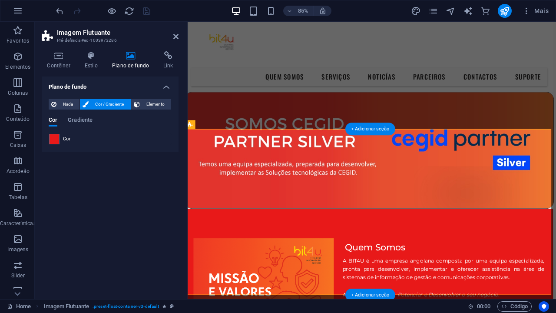
click at [67, 139] on span "Cor" at bounding box center [67, 139] width 8 height 7
click at [55, 140] on span at bounding box center [55, 139] width 10 height 10
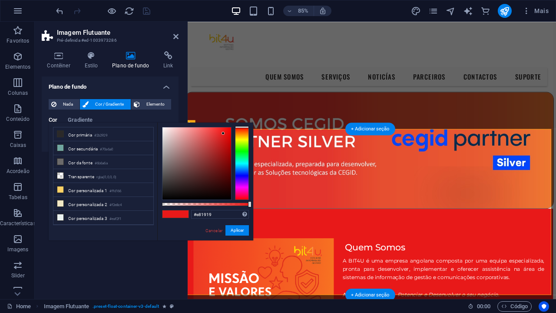
click at [249, 205] on div at bounding box center [249, 204] width 3 height 6
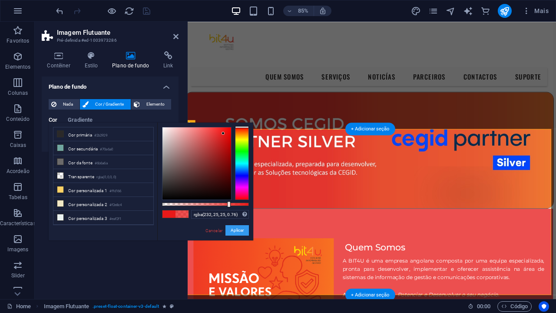
drag, startPoint x: 249, startPoint y: 205, endPoint x: 228, endPoint y: 227, distance: 30.1
click at [228, 227] on div "rgba(232, 25, 25, 0.76) Formatos suportados #0852ed rgb(8, 82, 237) rgba(8, 82,…" at bounding box center [205, 245] width 96 height 244
type input "rgba(232, 25, 25, 0.765)"
click at [229, 205] on div at bounding box center [229, 204] width 3 height 6
click at [241, 230] on button "Aplicar" at bounding box center [236, 230] width 23 height 10
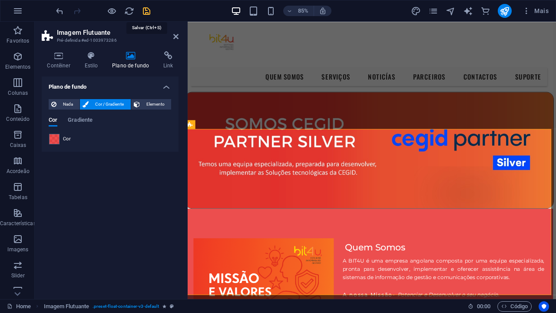
click at [150, 10] on icon "save" at bounding box center [147, 11] width 10 height 10
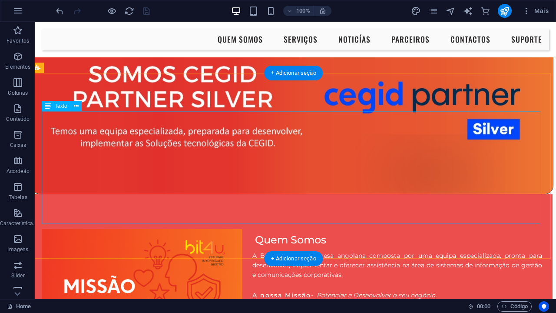
scroll to position [73, 3]
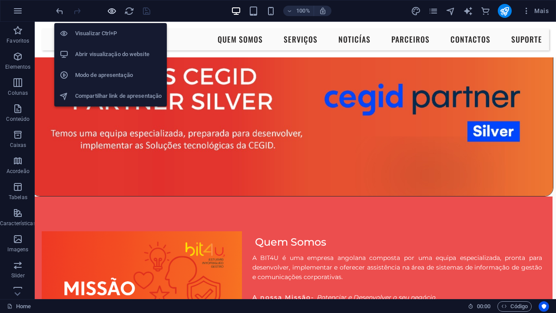
click at [114, 14] on icon "button" at bounding box center [112, 11] width 10 height 10
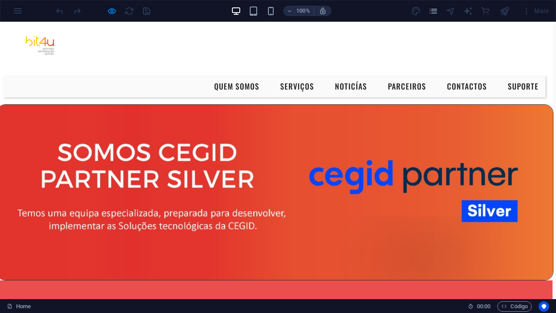
scroll to position [0, 3]
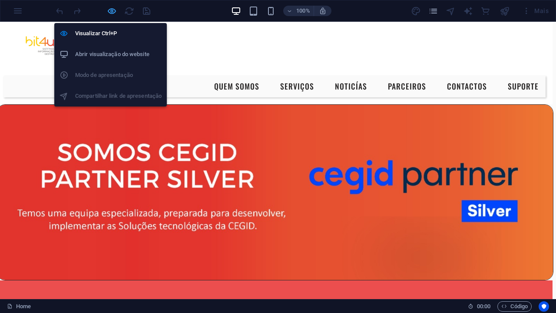
click at [112, 12] on icon "button" at bounding box center [112, 11] width 10 height 10
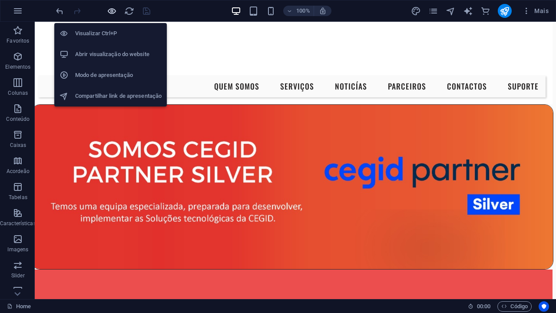
click at [112, 12] on icon "button" at bounding box center [112, 11] width 10 height 10
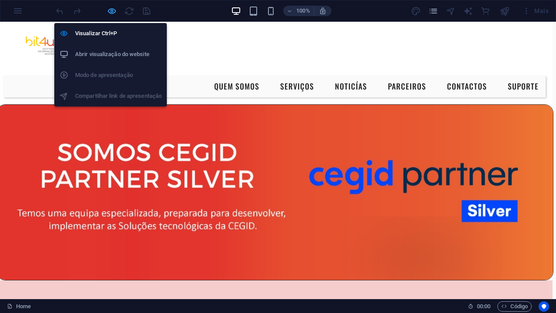
click at [112, 12] on icon "button" at bounding box center [112, 11] width 10 height 10
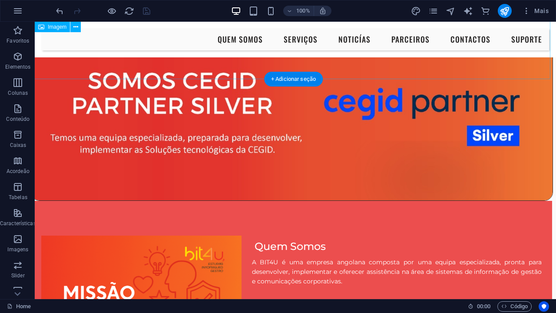
scroll to position [69, 3]
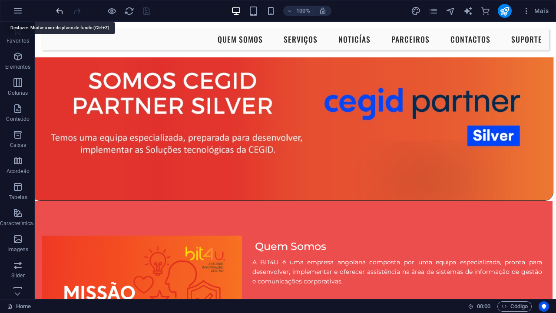
click at [60, 13] on icon "undo" at bounding box center [60, 11] width 10 height 10
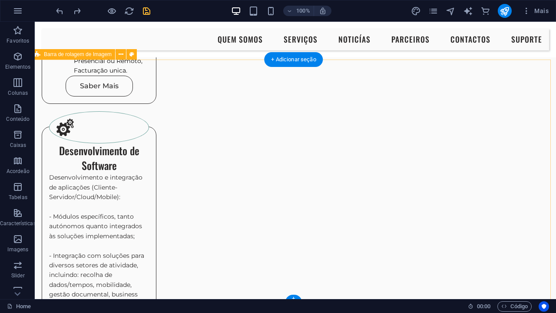
scroll to position [1059, 3]
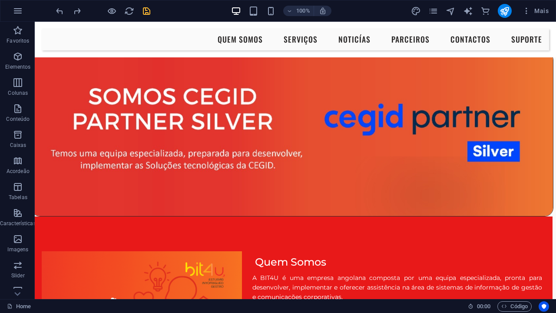
scroll to position [0, 3]
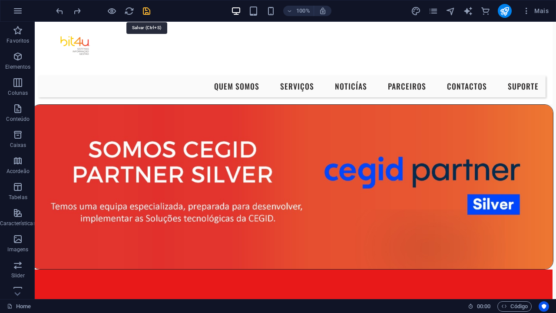
click at [144, 8] on icon "save" at bounding box center [147, 11] width 10 height 10
checkbox input "false"
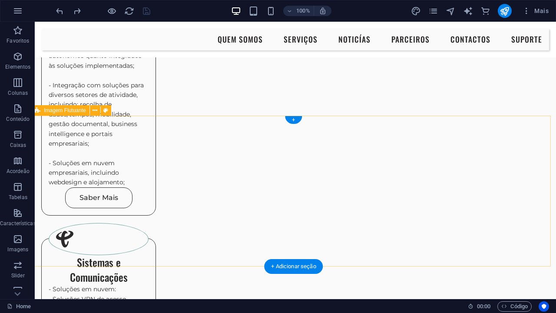
scroll to position [1246, 3]
click at [108, 113] on button at bounding box center [106, 110] width 10 height 10
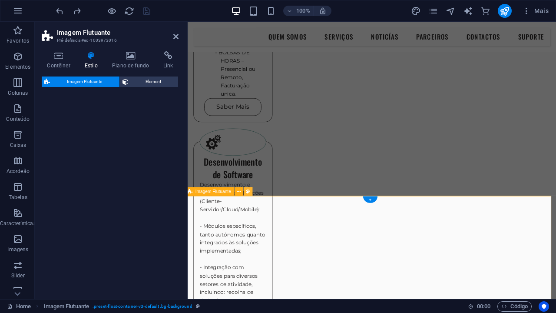
select select "%"
select select "rem"
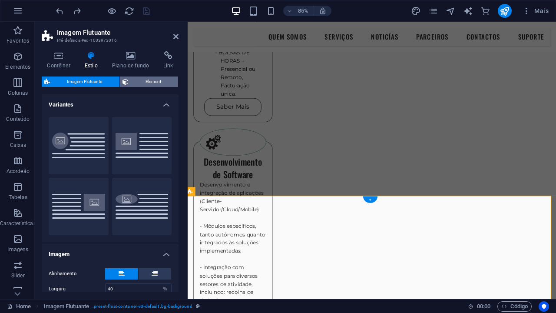
click at [139, 81] on span "Element" at bounding box center [153, 81] width 45 height 10
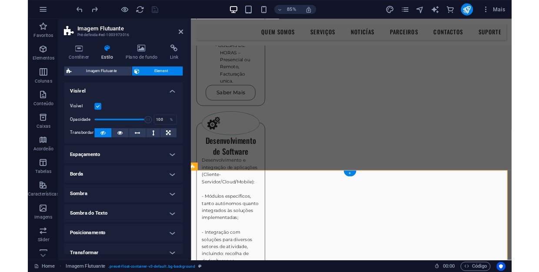
scroll to position [0, 0]
